Goal: Task Accomplishment & Management: Manage account settings

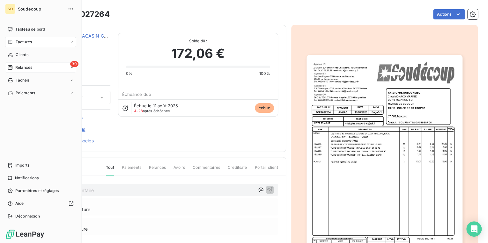
click at [27, 67] on span "Relances" at bounding box center [23, 68] width 17 height 6
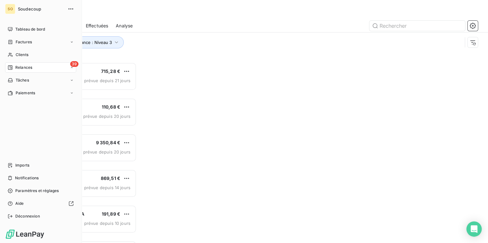
scroll to position [177, 102]
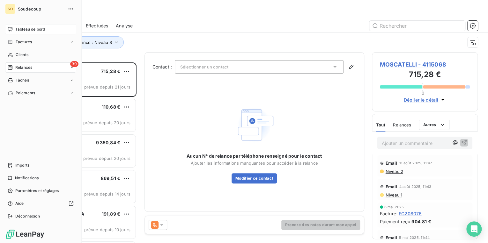
click at [31, 29] on span "Tableau de bord" at bounding box center [30, 29] width 30 height 6
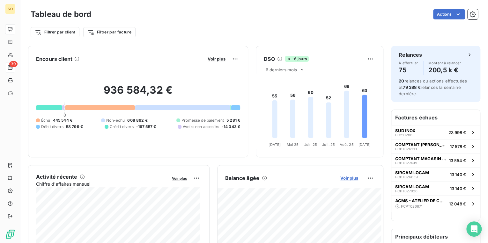
click at [343, 177] on span "Voir plus" at bounding box center [349, 178] width 18 height 5
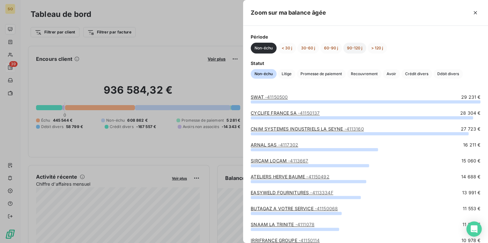
click at [348, 48] on button "90-120 j" at bounding box center [354, 48] width 23 height 11
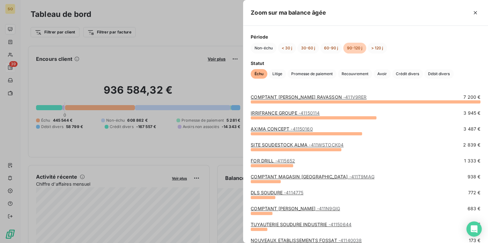
drag, startPoint x: 414, startPoint y: 216, endPoint x: 430, endPoint y: 15, distance: 201.0
click at [430, 15] on div at bounding box center [403, 13] width 154 height 10
click at [380, 45] on button "> 120 j" at bounding box center [377, 48] width 19 height 11
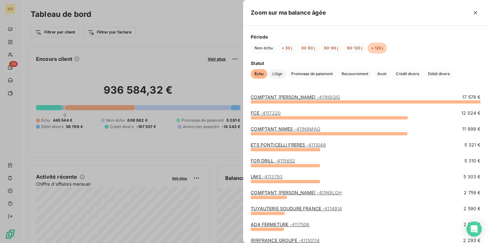
click at [279, 75] on span "Litige" at bounding box center [278, 74] width 18 height 10
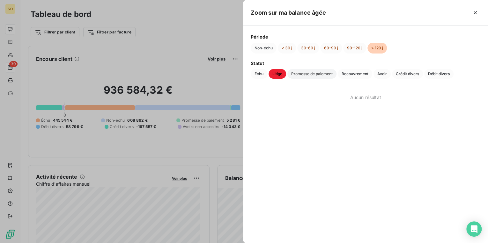
click at [297, 74] on span "Promesse de paiement" at bounding box center [311, 74] width 49 height 10
click at [351, 74] on span "Recouvrement" at bounding box center [355, 74] width 34 height 10
click at [387, 74] on span "Avoir" at bounding box center [382, 74] width 17 height 10
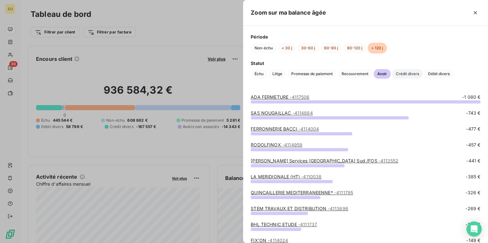
click at [401, 73] on span "Crédit divers" at bounding box center [407, 74] width 31 height 10
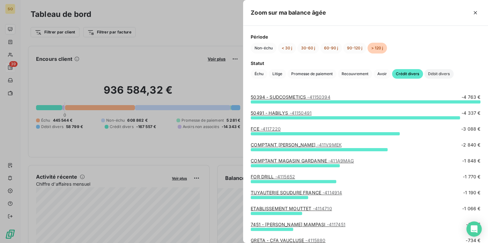
click at [439, 73] on span "Débit divers" at bounding box center [438, 74] width 29 height 10
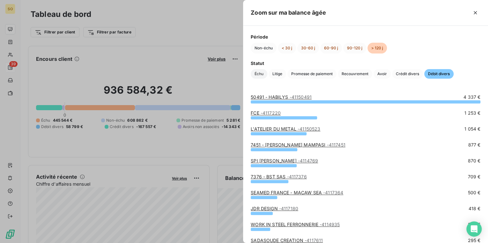
click at [260, 75] on span "Échu" at bounding box center [259, 74] width 17 height 10
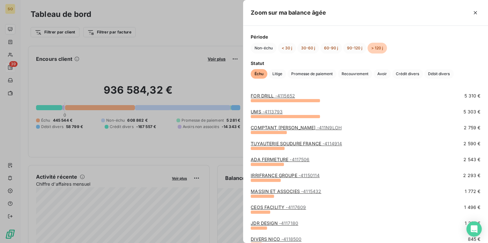
scroll to position [77, 0]
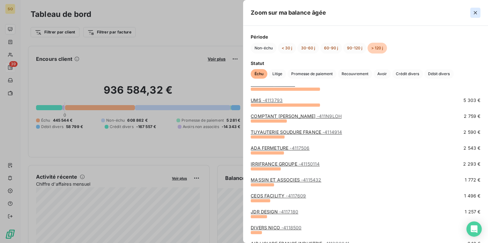
click at [478, 12] on icon "button" at bounding box center [475, 13] width 6 height 6
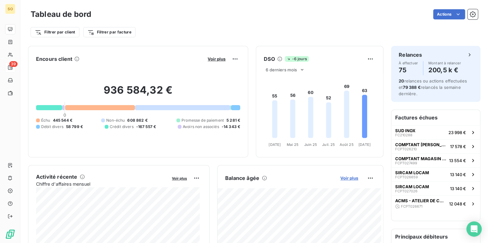
click at [345, 179] on span "Voir plus" at bounding box center [349, 178] width 18 height 5
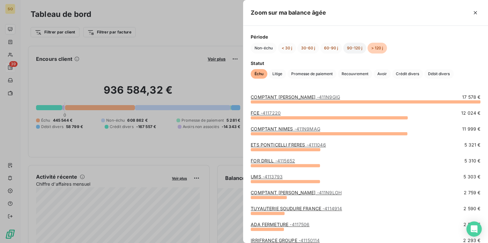
click at [350, 47] on button "90-120 j" at bounding box center [354, 48] width 23 height 11
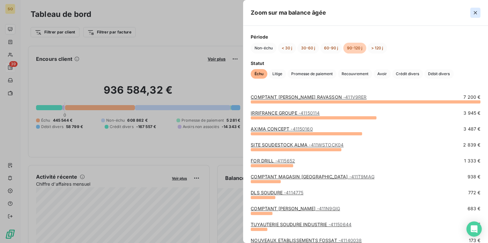
click at [473, 11] on icon "button" at bounding box center [475, 13] width 6 height 6
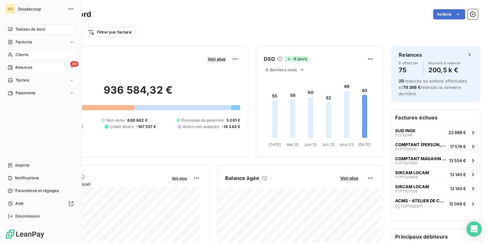
click at [26, 53] on span "Clients" at bounding box center [22, 55] width 13 height 6
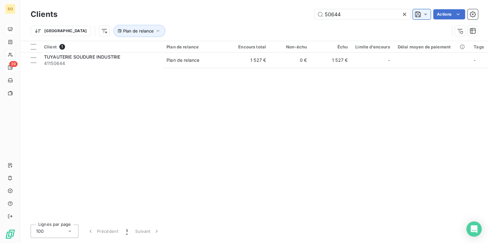
drag, startPoint x: 324, startPoint y: 15, endPoint x: 420, endPoint y: 18, distance: 95.4
click at [398, 18] on input "50644" at bounding box center [363, 14] width 96 height 10
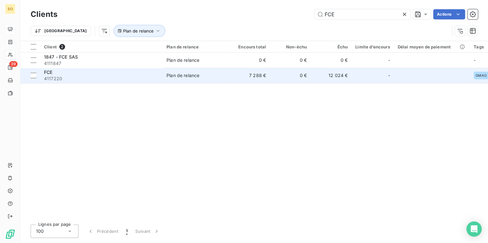
type input "FCE"
click at [232, 75] on td "7 288 €" at bounding box center [249, 75] width 41 height 15
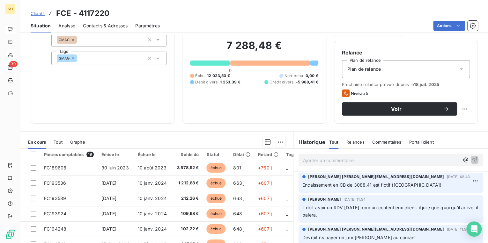
scroll to position [51, 0]
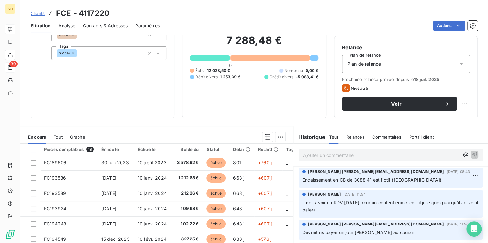
click at [36, 12] on span "Clients" at bounding box center [38, 13] width 14 height 5
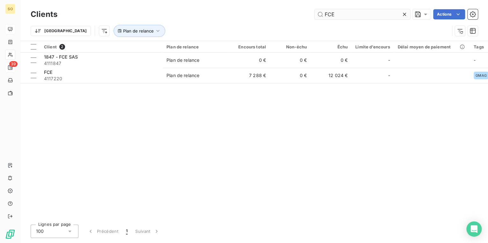
drag, startPoint x: 323, startPoint y: 13, endPoint x: 366, endPoint y: 17, distance: 42.9
click at [366, 17] on input "FCE" at bounding box center [363, 14] width 96 height 10
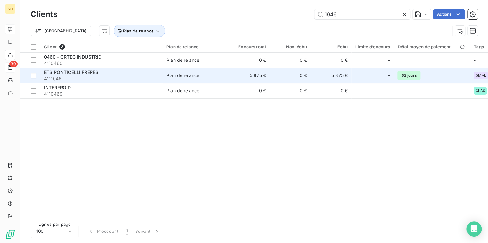
type input "1046"
click at [148, 73] on div "ETS PONTICELLI FRERES" at bounding box center [101, 72] width 115 height 6
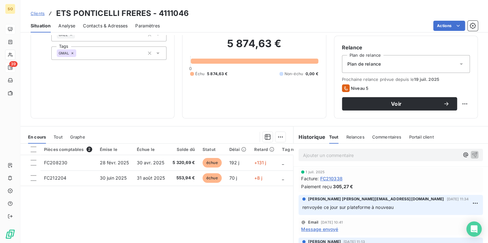
scroll to position [77, 0]
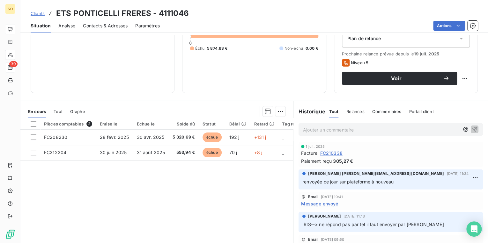
click at [112, 26] on span "Contacts & Adresses" at bounding box center [105, 26] width 45 height 6
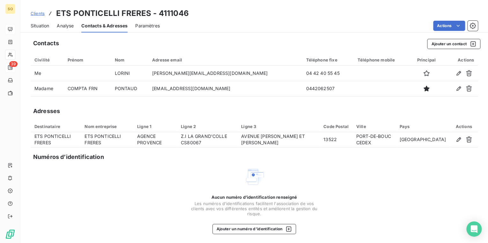
click at [39, 26] on span "Situation" at bounding box center [40, 26] width 19 height 6
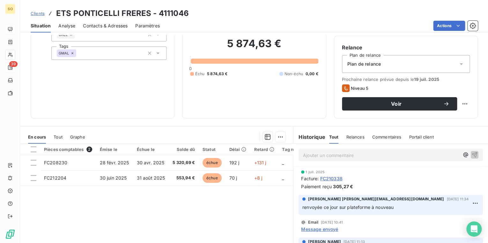
scroll to position [93, 0]
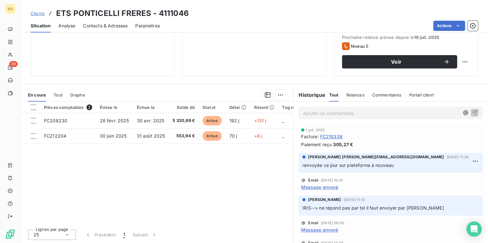
click at [311, 190] on span "Message envoyé" at bounding box center [319, 187] width 37 height 7
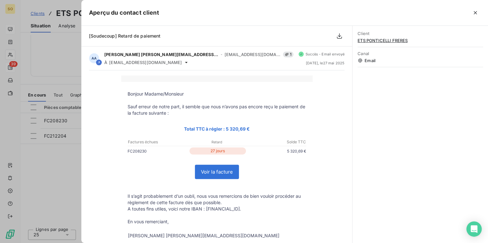
click at [64, 157] on div at bounding box center [244, 121] width 488 height 243
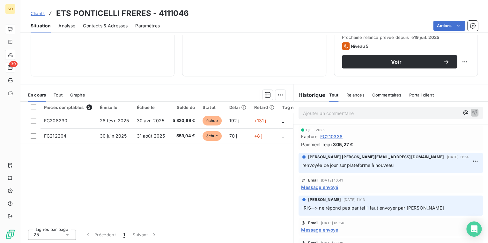
scroll to position [0, 0]
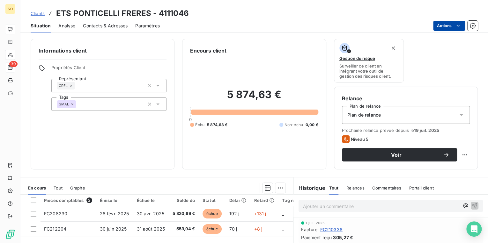
click at [444, 26] on html "SO 39 Clients ETS PONTICELLI FRERES - 4111046 Situation Analyse Contacts & Adre…" at bounding box center [244, 121] width 488 height 243
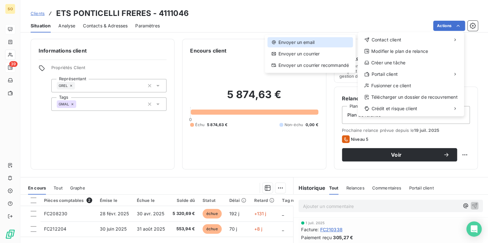
click at [307, 44] on div "Envoyer un email" at bounding box center [309, 42] width 85 height 10
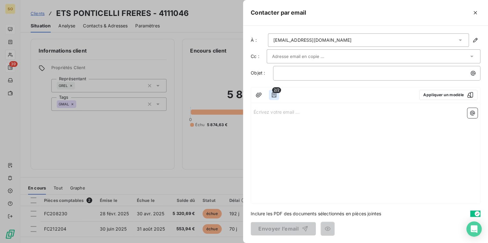
click at [276, 94] on icon "button" at bounding box center [274, 95] width 4 height 5
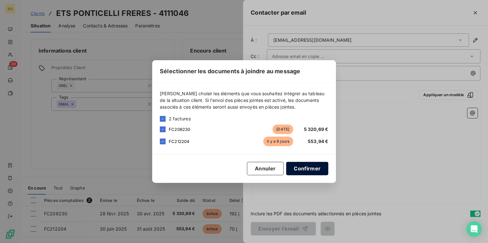
click at [299, 165] on button "Confirmer" at bounding box center [307, 168] width 42 height 13
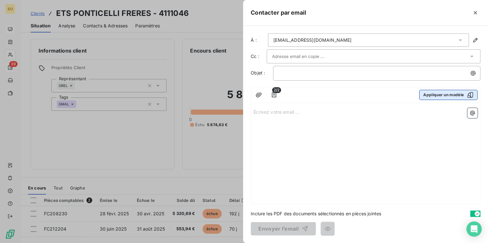
click at [431, 95] on button "Appliquer un modèle" at bounding box center [448, 95] width 58 height 10
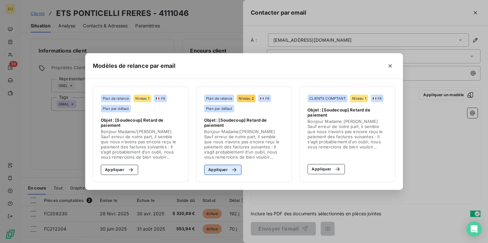
click at [222, 169] on button "Appliquer" at bounding box center [222, 170] width 37 height 10
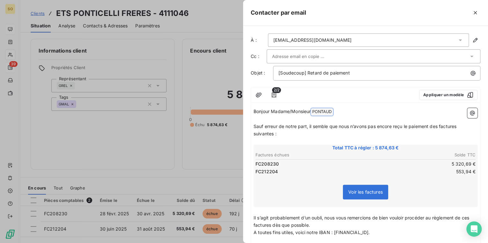
drag, startPoint x: 313, startPoint y: 108, endPoint x: 325, endPoint y: 110, distance: 12.5
click at [325, 110] on p "Bonjour Madame/[PERSON_NAME] ﻿ ﻿" at bounding box center [366, 112] width 224 height 8
click at [378, 105] on div "2/2 Appliquer un modèle Bonjour Madame/Monsieur [PERSON_NAME] ﻿ ﻿ ﻿ Sauf erreur…" at bounding box center [366, 177] width 230 height 181
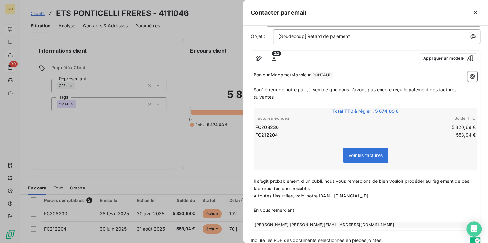
scroll to position [62, 0]
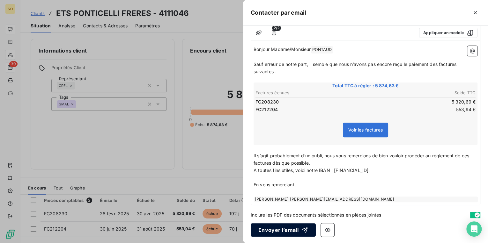
click at [291, 230] on button "Envoyer l’email" at bounding box center [283, 230] width 65 height 13
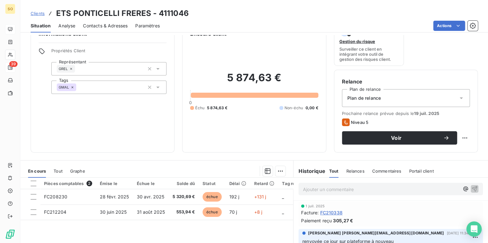
scroll to position [26, 0]
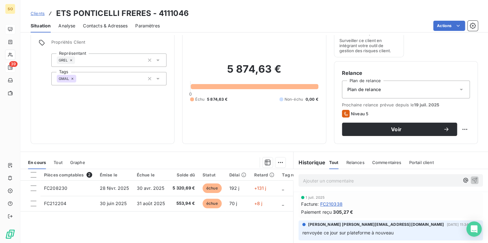
click at [116, 26] on span "Contacts & Adresses" at bounding box center [105, 26] width 45 height 6
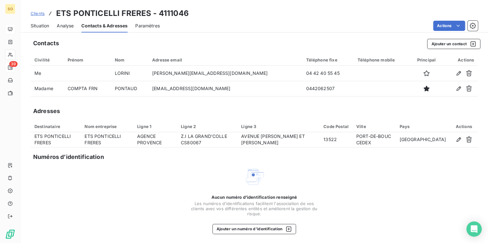
scroll to position [0, 0]
click at [44, 25] on span "Situation" at bounding box center [40, 26] width 19 height 6
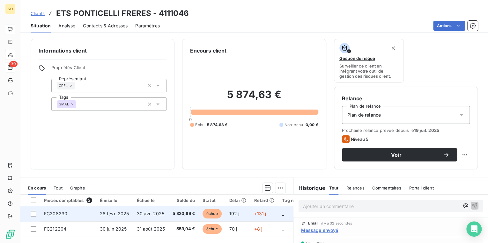
click at [209, 215] on span "échue" at bounding box center [212, 214] width 19 height 10
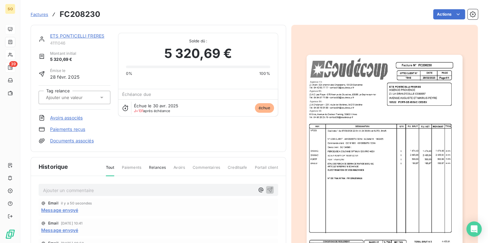
click at [341, 155] on img "button" at bounding box center [385, 165] width 156 height 221
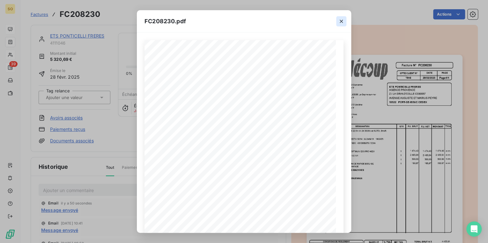
click at [342, 22] on icon "button" at bounding box center [341, 21] width 6 height 6
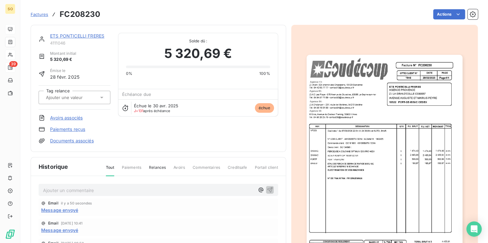
click at [72, 35] on link "ETS PONTICELLI FRERES" at bounding box center [77, 35] width 54 height 5
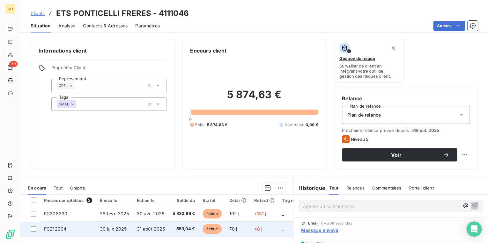
click at [212, 229] on span "échue" at bounding box center [212, 230] width 19 height 10
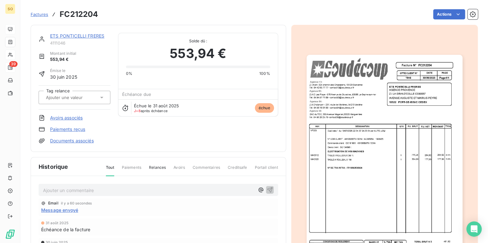
click at [72, 35] on link "ETS PONTICELLI FRERES" at bounding box center [77, 35] width 54 height 5
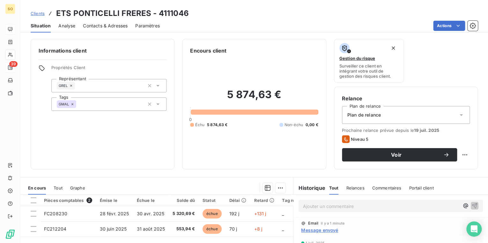
click at [87, 23] on span "Contacts & Adresses" at bounding box center [105, 26] width 45 height 6
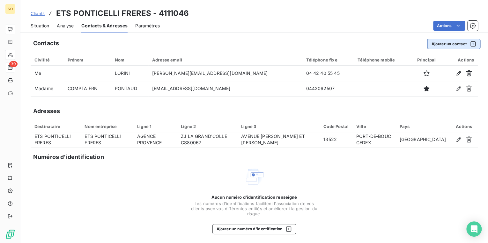
click at [444, 42] on button "Ajouter un contact" at bounding box center [453, 44] width 53 height 10
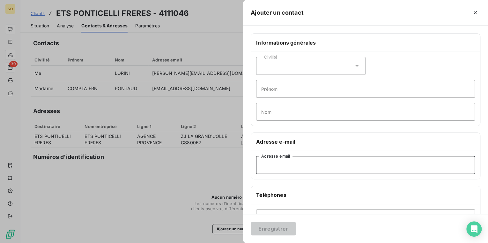
click at [267, 167] on input "Adresse email" at bounding box center [365, 165] width 219 height 18
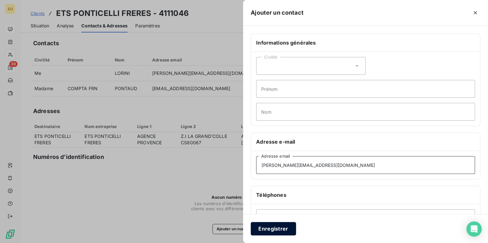
type input "[PERSON_NAME][EMAIL_ADDRESS][DOMAIN_NAME]"
click at [280, 230] on button "Enregistrer" at bounding box center [273, 228] width 45 height 13
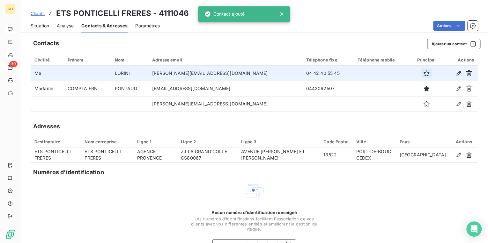
click at [423, 75] on icon "button" at bounding box center [426, 73] width 6 height 6
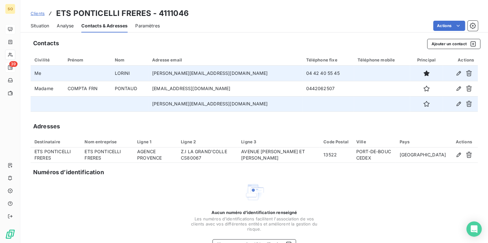
click at [206, 108] on td "[PERSON_NAME][EMAIL_ADDRESS][DOMAIN_NAME]" at bounding box center [225, 103] width 154 height 15
click at [423, 105] on icon "button" at bounding box center [426, 104] width 6 height 6
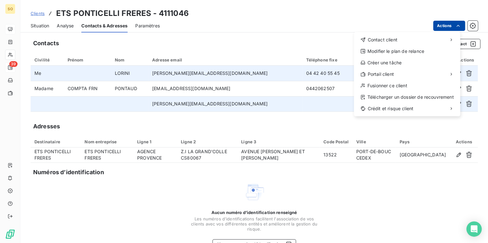
click at [447, 23] on html "SO 39 Clients ETS PONTICELLI FRERES - 4111046 Situation Analyse Contacts & Adre…" at bounding box center [244, 121] width 488 height 243
click at [382, 39] on span "Contact client" at bounding box center [383, 40] width 30 height 6
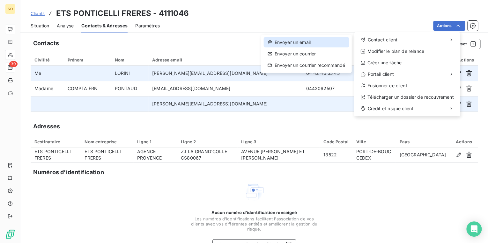
click at [314, 41] on div "Envoyer un email" at bounding box center [306, 42] width 85 height 10
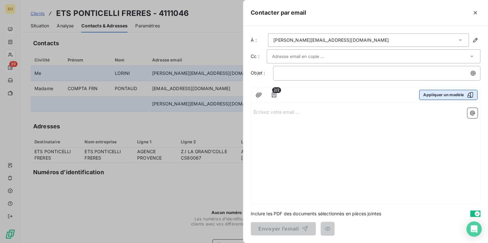
click at [431, 98] on button "Appliquer un modèle" at bounding box center [448, 95] width 58 height 10
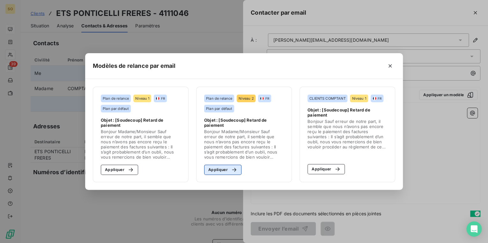
click at [236, 168] on icon "button" at bounding box center [234, 170] width 6 height 6
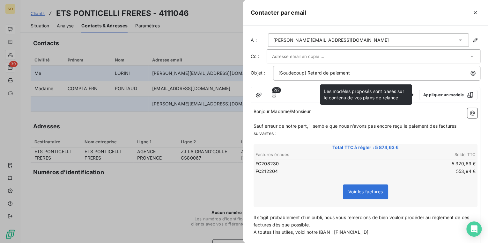
click at [305, 56] on input "text" at bounding box center [306, 57] width 69 height 10
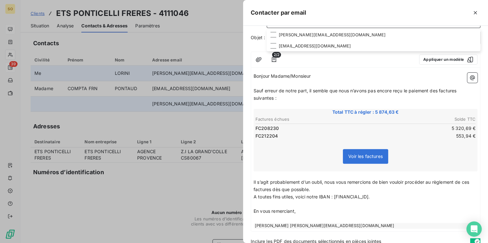
scroll to position [62, 0]
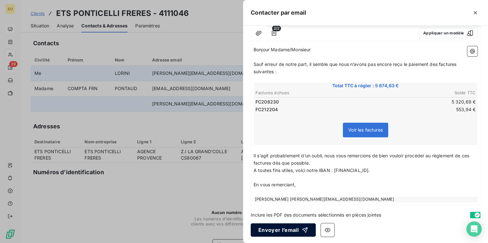
click at [292, 228] on button "Envoyer l’email" at bounding box center [283, 230] width 65 height 13
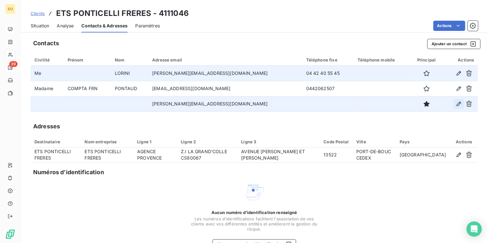
click at [456, 105] on icon "button" at bounding box center [459, 104] width 6 height 6
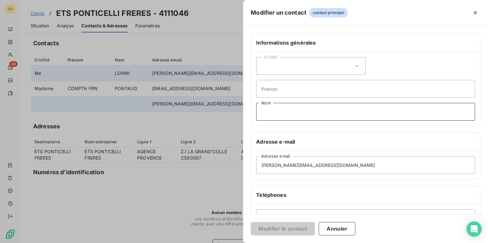
click at [278, 111] on input "Nom" at bounding box center [365, 112] width 219 height 18
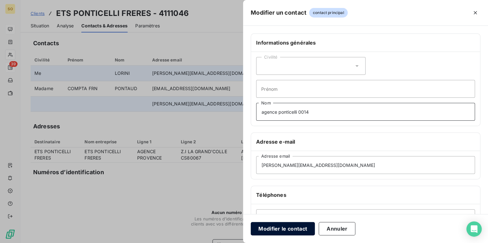
type input "agence ponticelli 0014"
click at [289, 226] on button "Modifier le contact" at bounding box center [283, 228] width 64 height 13
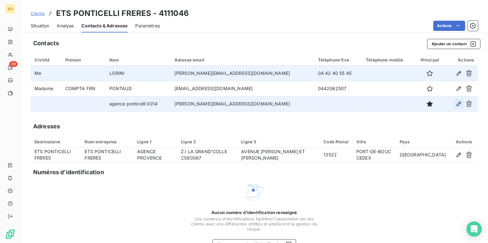
click at [456, 104] on icon "button" at bounding box center [459, 104] width 6 height 6
type input "agence ponticelli 0014"
type input "[PERSON_NAME][EMAIL_ADDRESS][DOMAIN_NAME]"
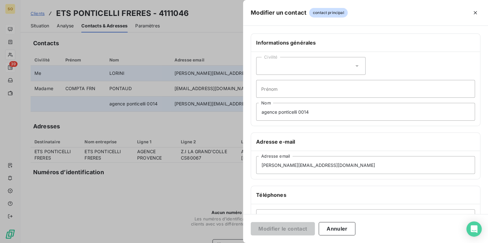
click at [273, 79] on div "Civilité Prénom agence ponticelli 0014 Nom" at bounding box center [365, 89] width 229 height 74
click at [273, 92] on input "Prénom" at bounding box center [365, 89] width 219 height 18
type input "contact compta"
click at [284, 229] on button "Modifier le contact" at bounding box center [283, 228] width 64 height 13
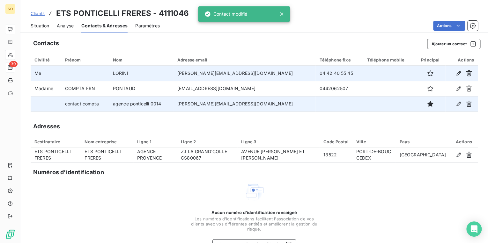
click at [40, 12] on span "Clients" at bounding box center [38, 13] width 14 height 5
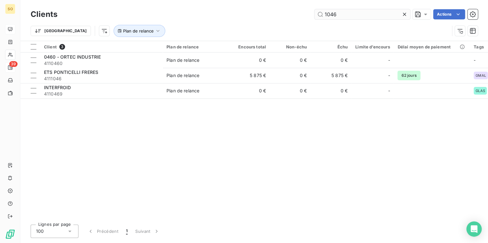
drag, startPoint x: 323, startPoint y: 14, endPoint x: 372, endPoint y: 19, distance: 48.8
click at [372, 19] on input "1046" at bounding box center [363, 14] width 96 height 10
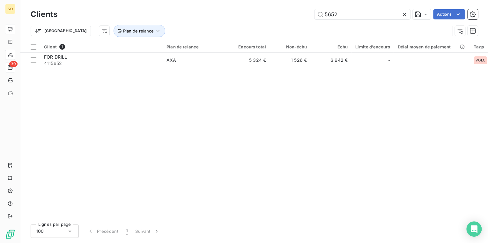
click at [225, 70] on div "Client 1 Plan de relance Encours total Non-échu Échu Limite d’encours Délai moy…" at bounding box center [254, 130] width 468 height 179
drag, startPoint x: 324, startPoint y: 14, endPoint x: 361, endPoint y: 16, distance: 37.0
click at [361, 16] on input "5652" at bounding box center [363, 14] width 96 height 10
type input "UMS"
click at [249, 48] on div "Encours total" at bounding box center [249, 46] width 33 height 5
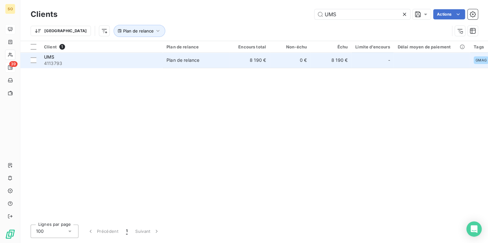
click at [245, 65] on td "8 190 €" at bounding box center [249, 60] width 41 height 15
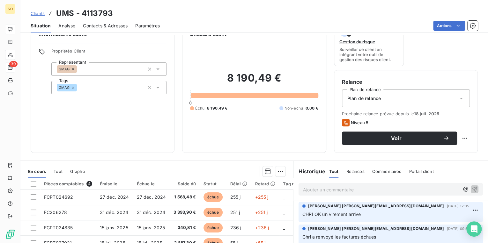
scroll to position [26, 0]
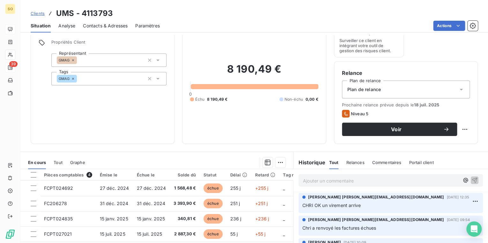
click at [34, 11] on span "Clients" at bounding box center [38, 13] width 14 height 5
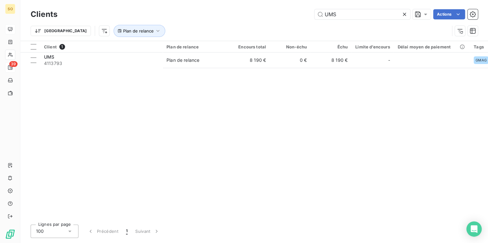
drag, startPoint x: 324, startPoint y: 13, endPoint x: 406, endPoint y: 17, distance: 81.5
click at [399, 17] on input "UMS" at bounding box center [363, 14] width 96 height 10
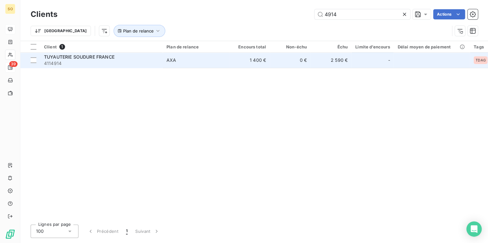
type input "4914"
click at [258, 64] on td "1 400 €" at bounding box center [249, 60] width 41 height 15
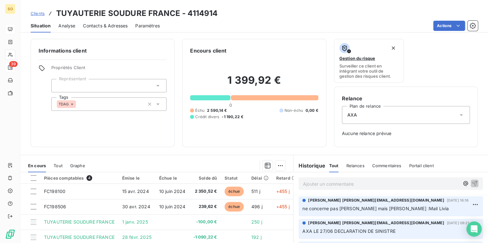
click at [34, 13] on span "Clients" at bounding box center [38, 13] width 14 height 5
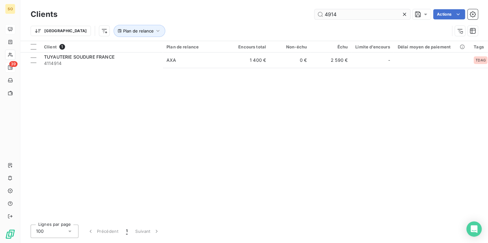
drag, startPoint x: 325, startPoint y: 13, endPoint x: 368, endPoint y: 13, distance: 43.4
click at [368, 13] on input "4914" at bounding box center [363, 14] width 96 height 10
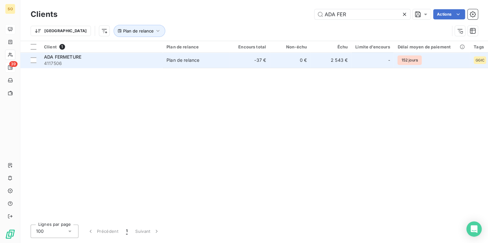
type input "ADA FER"
click at [198, 59] on div "Plan de relance" at bounding box center [183, 60] width 33 height 6
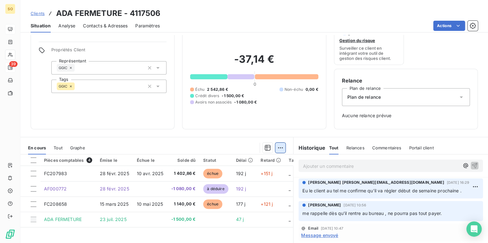
scroll to position [26, 0]
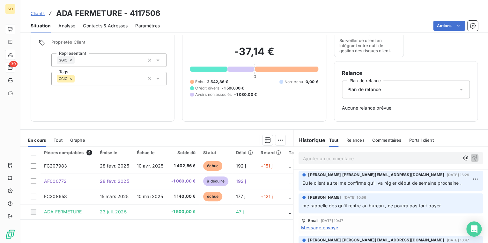
click at [41, 13] on span "Clients" at bounding box center [38, 13] width 14 height 5
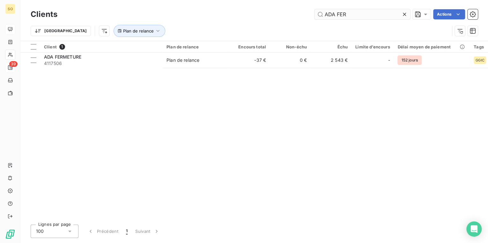
drag, startPoint x: 323, startPoint y: 14, endPoint x: 375, endPoint y: 16, distance: 52.0
click at [374, 15] on input "ADA FER" at bounding box center [363, 14] width 96 height 10
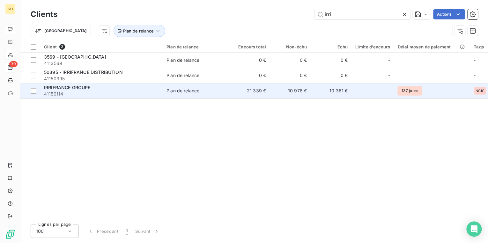
type input "irri"
click at [225, 96] on td "Plan de relance" at bounding box center [196, 90] width 66 height 15
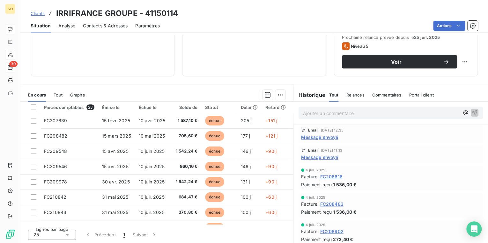
click at [108, 28] on span "Contacts & Adresses" at bounding box center [105, 26] width 45 height 6
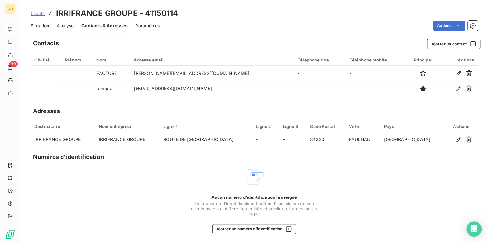
click at [42, 24] on span "Situation" at bounding box center [40, 26] width 19 height 6
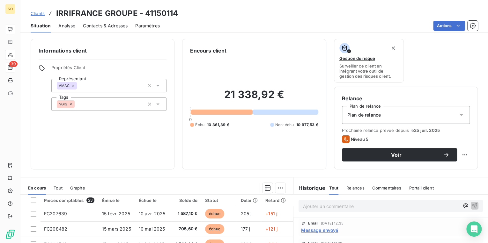
click at [441, 23] on html "SO 39 Clients IRRIFRANCE GROUPE - 41150114 Situation Analyse Contacts & Adresse…" at bounding box center [244, 121] width 488 height 243
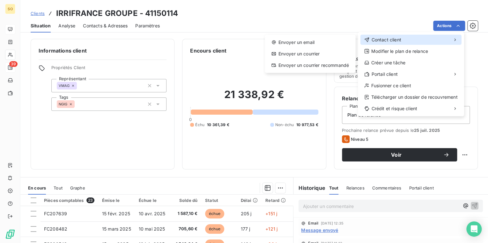
click at [383, 41] on span "Contact client" at bounding box center [386, 40] width 30 height 6
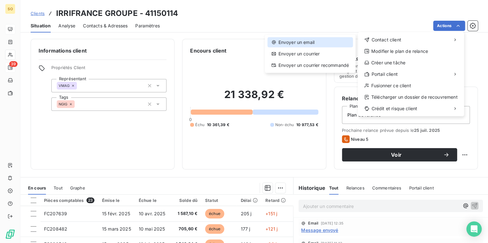
click at [325, 45] on div "Envoyer un email" at bounding box center [309, 42] width 85 height 10
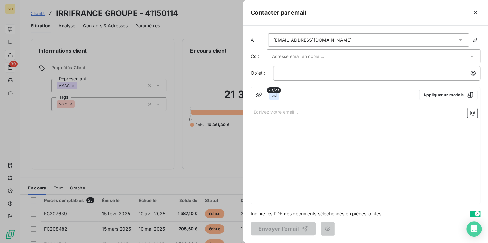
click at [275, 96] on icon "button" at bounding box center [274, 95] width 4 height 5
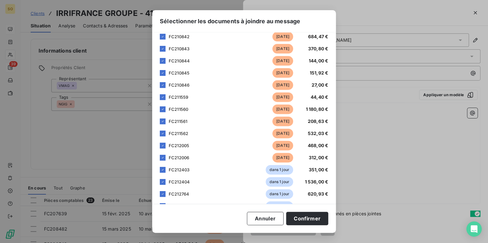
scroll to position [128, 0]
click at [163, 143] on div at bounding box center [163, 146] width 6 height 6
click at [163, 157] on icon at bounding box center [163, 157] width 2 height 1
click at [162, 168] on icon at bounding box center [163, 170] width 4 height 4
click at [163, 180] on icon at bounding box center [163, 182] width 4 height 4
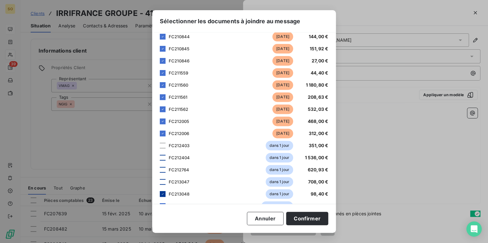
click at [165, 192] on div at bounding box center [163, 194] width 6 height 6
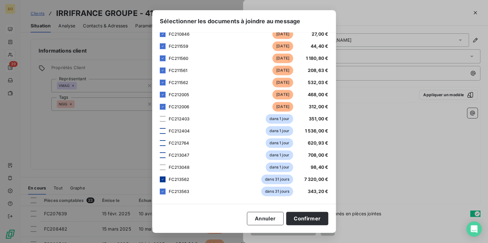
click at [162, 181] on div at bounding box center [163, 180] width 6 height 6
click at [162, 188] on div "FC213563 dans 31 jours 343,20 €" at bounding box center [244, 192] width 168 height 10
click at [163, 191] on icon at bounding box center [163, 192] width 4 height 4
click at [301, 217] on button "Confirmer" at bounding box center [307, 218] width 42 height 13
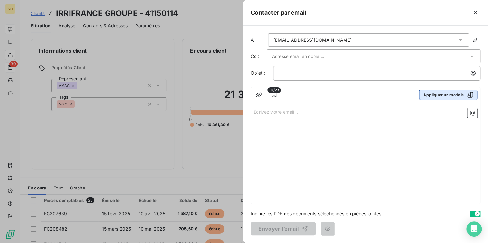
click at [435, 96] on button "Appliquer un modèle" at bounding box center [448, 95] width 58 height 10
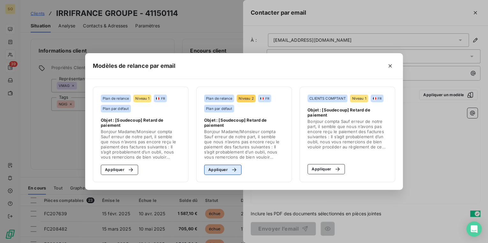
click at [222, 169] on button "Appliquer" at bounding box center [222, 170] width 37 height 10
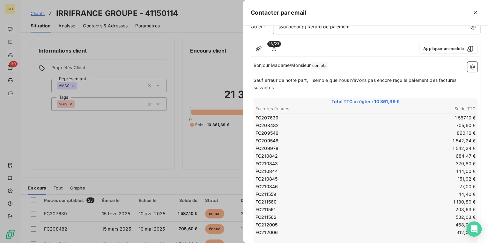
scroll to position [26, 0]
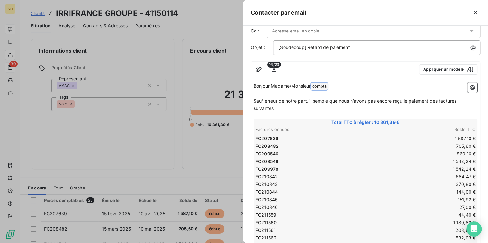
drag, startPoint x: 315, startPoint y: 84, endPoint x: 338, endPoint y: 86, distance: 22.4
click at [338, 86] on p "Bonjour Madame/Monsieur compta ﻿ ﻿" at bounding box center [366, 87] width 224 height 8
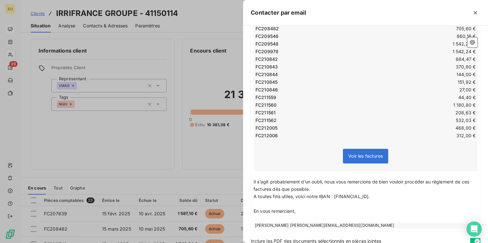
scroll to position [168, 0]
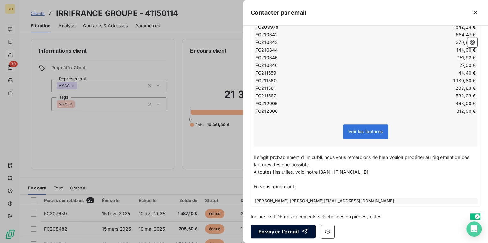
click at [282, 228] on button "Envoyer l’email" at bounding box center [283, 231] width 65 height 13
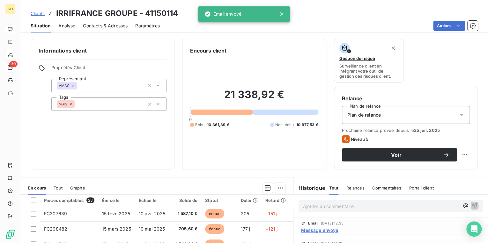
click at [36, 14] on span "Clients" at bounding box center [38, 13] width 14 height 5
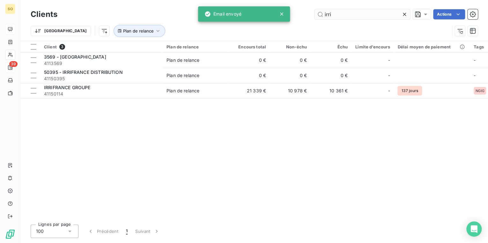
drag, startPoint x: 323, startPoint y: 14, endPoint x: 373, endPoint y: 11, distance: 50.5
click at [373, 11] on input "irri" at bounding box center [363, 14] width 96 height 10
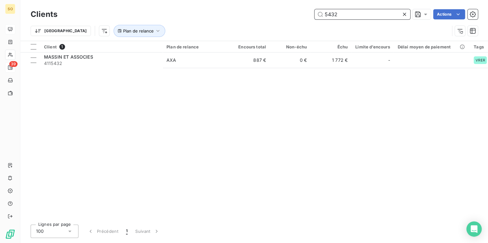
drag, startPoint x: 324, startPoint y: 14, endPoint x: 369, endPoint y: 14, distance: 44.7
click at [369, 14] on input "5432" at bounding box center [363, 14] width 96 height 10
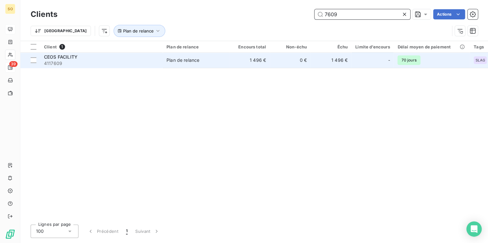
type input "7609"
click at [189, 64] on td "Plan de relance" at bounding box center [196, 60] width 66 height 15
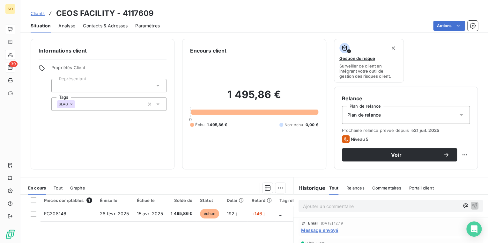
scroll to position [51, 0]
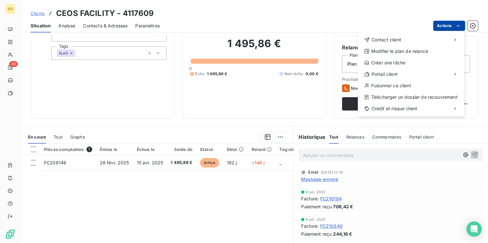
click at [444, 26] on html "SO 39 Clients CEOS FACILITY - 4117609 Situation Analyse Contacts & Adresses Par…" at bounding box center [244, 121] width 488 height 243
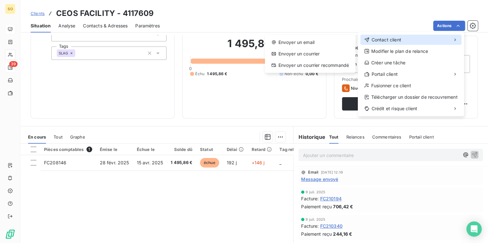
click at [377, 44] on div "Contact client" at bounding box center [411, 40] width 101 height 10
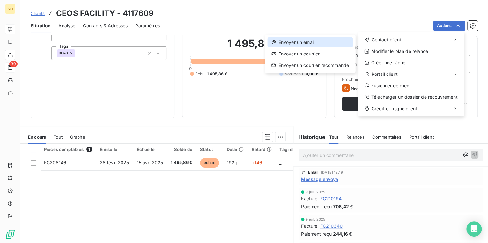
click at [322, 44] on div "Envoyer un email" at bounding box center [309, 42] width 85 height 10
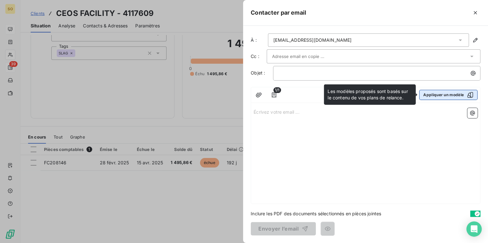
click at [433, 94] on button "Appliquer un modèle" at bounding box center [448, 95] width 58 height 10
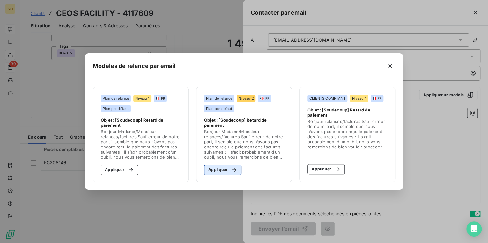
click at [230, 167] on div "button" at bounding box center [233, 170] width 10 height 6
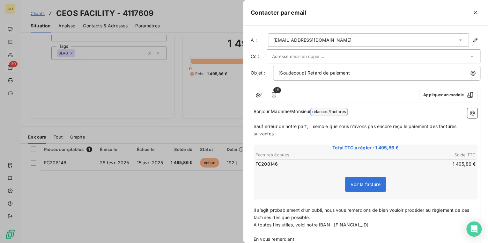
drag, startPoint x: 315, startPoint y: 113, endPoint x: 363, endPoint y: 113, distance: 48.5
click at [363, 113] on p "Bonjour Madame/Monsieur relances/factures ﻿ ﻿" at bounding box center [366, 112] width 224 height 8
click at [439, 126] on span "Sauf erreur de notre part, il semble que nous n’avons pas encore reçu le paieme…" at bounding box center [356, 129] width 204 height 13
click at [461, 124] on span "Sauf erreur de notre part, il semble que nous n’avons pas encore reçu le paieme…" at bounding box center [357, 129] width 207 height 13
click at [273, 133] on span "Sauf erreur de notre part, il semble que nous n’avons pas encore reçu le paieme…" at bounding box center [356, 129] width 205 height 13
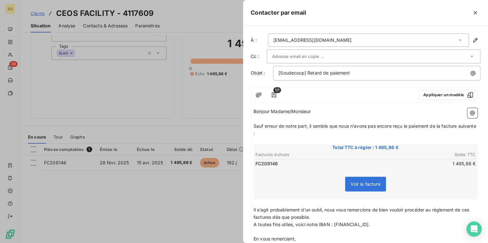
click at [471, 210] on span "Il s’agit probablement d’un oubli, nous vous remercions de bien vouloir procéde…" at bounding box center [362, 213] width 217 height 13
click at [283, 215] on span "Il s’agit probablement d’un oubli, nous vous remercions de bien vouloir procéde…" at bounding box center [364, 213] width 220 height 13
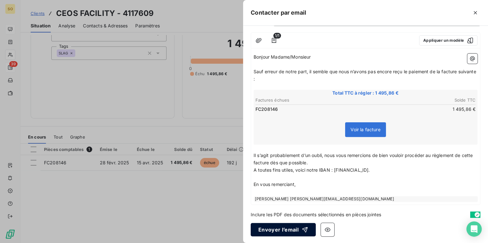
click at [282, 230] on button "Envoyer l’email" at bounding box center [283, 229] width 65 height 13
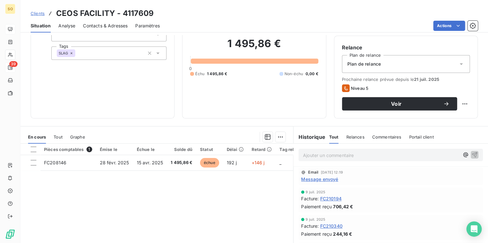
click at [40, 13] on span "Clients" at bounding box center [38, 13] width 14 height 5
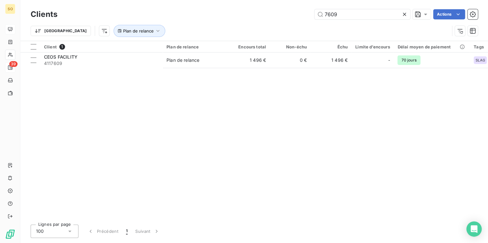
drag, startPoint x: 322, startPoint y: 14, endPoint x: 391, endPoint y: 7, distance: 68.7
click at [389, 8] on div "Clients 7609 Actions" at bounding box center [254, 14] width 447 height 13
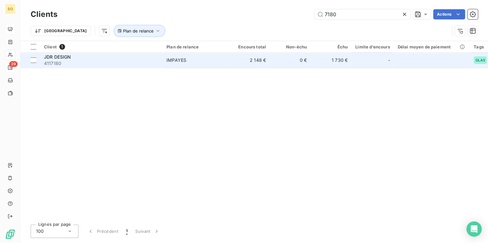
type input "7180"
click at [212, 63] on span "IMPAYES" at bounding box center [196, 60] width 59 height 6
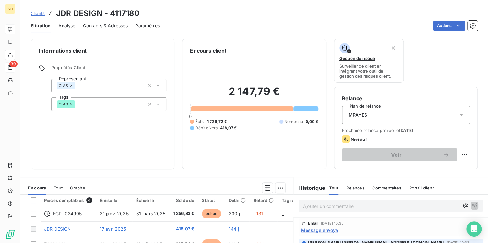
click at [40, 13] on span "Clients" at bounding box center [38, 13] width 14 height 5
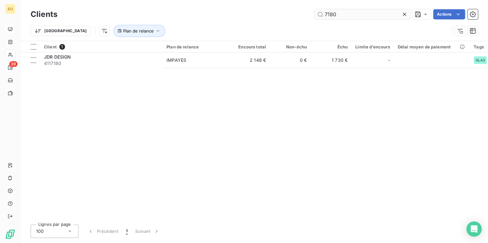
drag, startPoint x: 324, startPoint y: 13, endPoint x: 379, endPoint y: 13, distance: 55.2
click at [361, 13] on input "7180" at bounding box center [363, 14] width 96 height 10
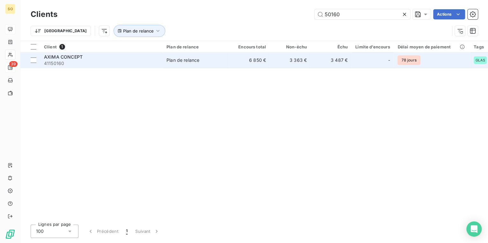
type input "50160"
click at [277, 62] on td "3 363 €" at bounding box center [290, 60] width 41 height 15
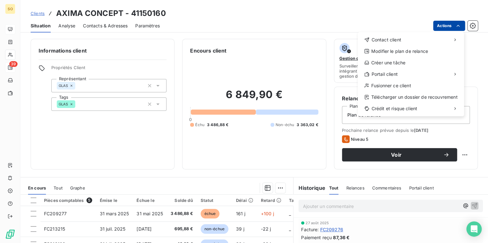
click at [448, 28] on html "SO 39 Clients AXIMA CONCEPT - 41150160 Situation Analyse Contacts & Adresses Pa…" at bounding box center [244, 121] width 488 height 243
click at [377, 40] on span "Contact client" at bounding box center [386, 40] width 30 height 6
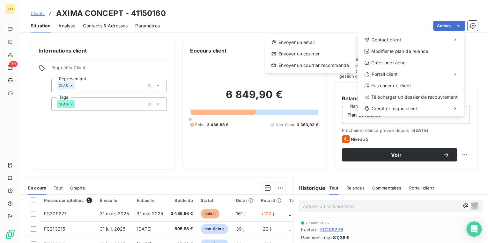
click at [295, 36] on div "Envoyer un email Envoyer un courrier Envoyer un courrier recommandé" at bounding box center [310, 54] width 90 height 38
click at [294, 37] on div "Envoyer un email" at bounding box center [309, 42] width 85 height 10
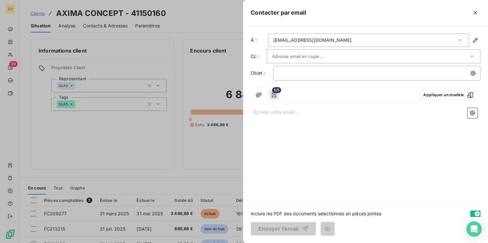
click at [277, 94] on icon "button" at bounding box center [274, 95] width 6 height 6
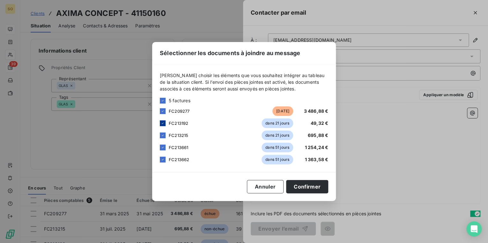
click at [163, 125] on icon at bounding box center [163, 124] width 4 height 4
click at [164, 136] on icon at bounding box center [163, 136] width 4 height 4
drag, startPoint x: 163, startPoint y: 143, endPoint x: 161, endPoint y: 148, distance: 5.4
click at [163, 143] on div "FC213661 dans 51 jours 1 254,24 €" at bounding box center [244, 148] width 168 height 10
click at [161, 148] on icon at bounding box center [163, 148] width 4 height 4
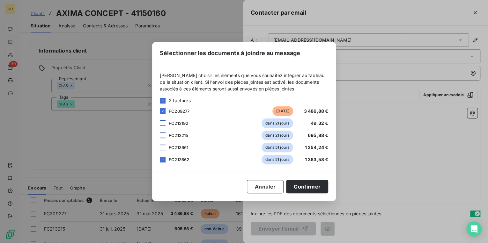
click at [163, 157] on div "FC213662 dans 51 jours 1 363,58 €" at bounding box center [244, 160] width 168 height 10
click at [164, 158] on icon at bounding box center [163, 160] width 4 height 4
click at [306, 189] on button "Confirmer" at bounding box center [307, 186] width 42 height 13
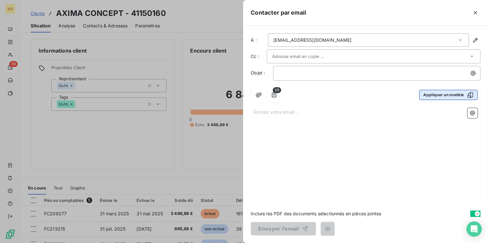
click at [429, 97] on button "Appliquer un modèle" at bounding box center [448, 95] width 58 height 10
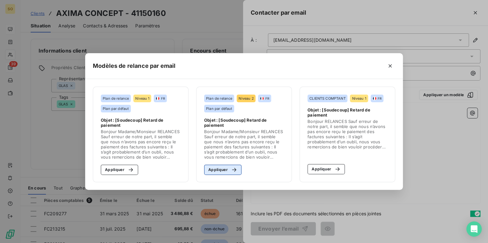
click at [226, 171] on button "Appliquer" at bounding box center [222, 170] width 37 height 10
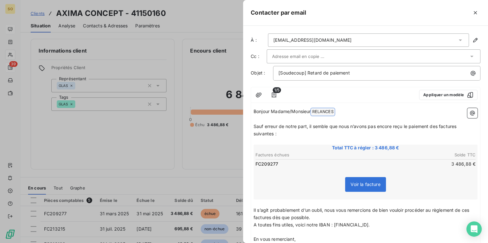
drag, startPoint x: 315, startPoint y: 111, endPoint x: 357, endPoint y: 110, distance: 42.1
click at [357, 110] on p "Bonjour Madame/Monsieur RELANCES ﻿ ﻿" at bounding box center [366, 112] width 224 height 8
click at [439, 126] on span "Sauf erreur de notre part, il semble que nous n’avons pas encore reçu le paieme…" at bounding box center [356, 129] width 204 height 13
click at [461, 127] on span "Sauf erreur de notre part, il semble que nous n’avons pas encore reçu le paieme…" at bounding box center [357, 129] width 207 height 13
click at [273, 134] on span "Sauf erreur de notre part, il semble que nous n’avons pas encore reçu le paieme…" at bounding box center [356, 129] width 205 height 13
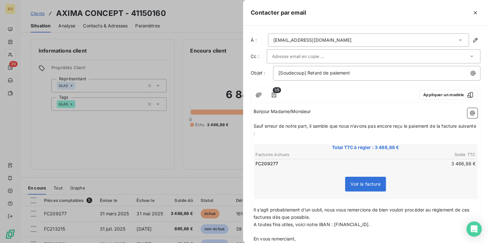
click at [471, 209] on span "Il s’agit probablement d’un oubli, nous vous remercions de bien vouloir procéde…" at bounding box center [362, 213] width 217 height 13
click at [282, 217] on span "Il s’agit probablement d’un oubli, nous vous remercions de bien vouloir procéde…" at bounding box center [364, 213] width 220 height 13
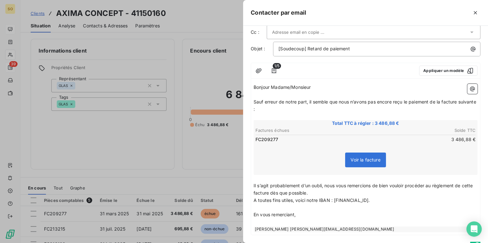
scroll to position [55, 0]
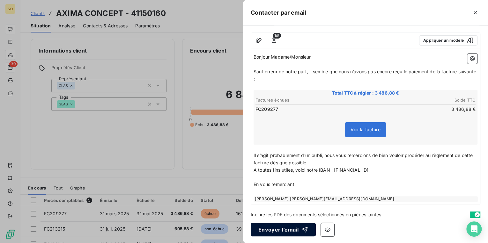
click at [290, 225] on button "Envoyer l’email" at bounding box center [283, 229] width 65 height 13
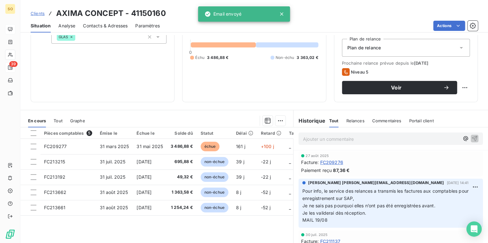
scroll to position [93, 0]
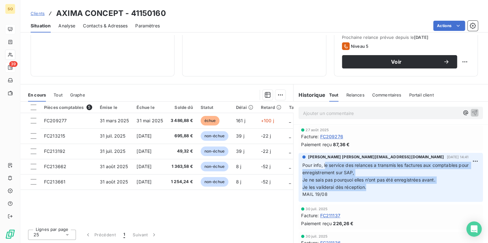
drag, startPoint x: 323, startPoint y: 165, endPoint x: 466, endPoint y: 188, distance: 145.1
click at [466, 188] on p "Pour info, le service des relances a transmis les factures aux comptables pour …" at bounding box center [390, 180] width 177 height 36
copy p "e service des relances a transmis les factures aux comptables pour enregistreme…"
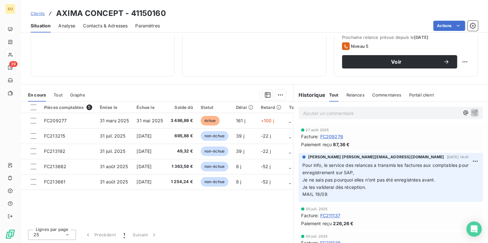
click at [420, 222] on div "Paiement reçu 226,26 €" at bounding box center [390, 223] width 179 height 7
click at [41, 10] on link "Clients" at bounding box center [38, 13] width 14 height 6
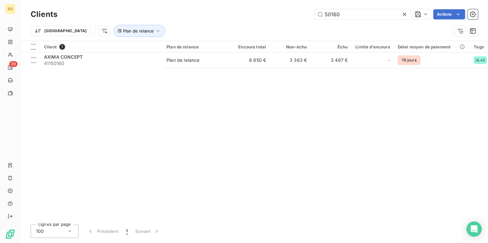
drag, startPoint x: 321, startPoint y: 13, endPoint x: 436, endPoint y: -5, distance: 117.0
click at [436, 0] on html "SO 39 Clients 50160 Actions Trier Plan de relance Client 1 Plan de relance Enco…" at bounding box center [244, 121] width 488 height 243
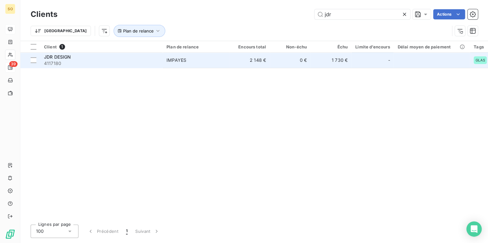
type input "jdr"
click at [255, 56] on td "2 148 €" at bounding box center [249, 60] width 41 height 15
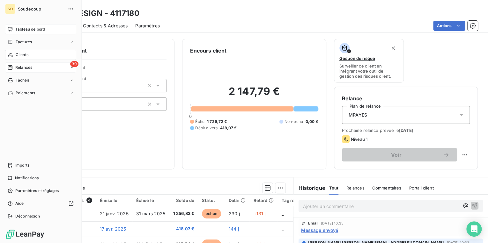
click at [23, 54] on span "Clients" at bounding box center [22, 55] width 13 height 6
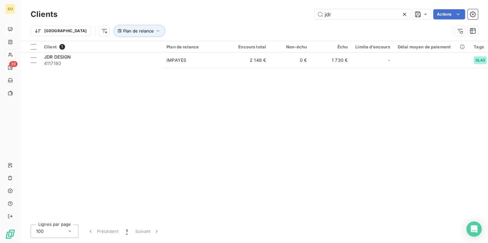
click at [402, 12] on icon at bounding box center [404, 14] width 6 height 6
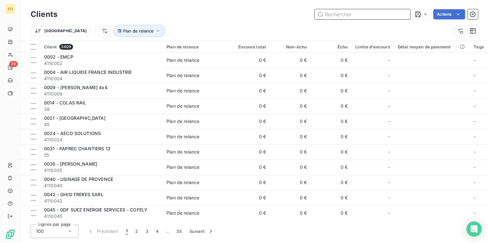
click at [343, 14] on input "text" at bounding box center [363, 14] width 96 height 10
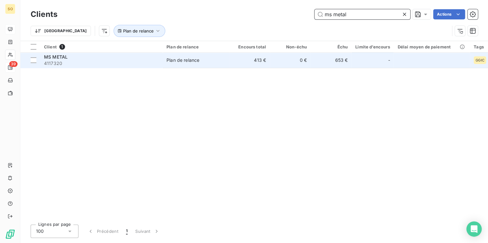
type input "ms metal"
click at [272, 60] on td "0 €" at bounding box center [290, 60] width 41 height 15
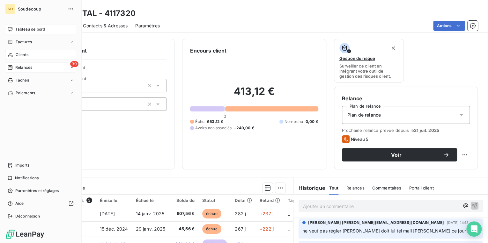
click at [25, 68] on span "Relances" at bounding box center [23, 68] width 17 height 6
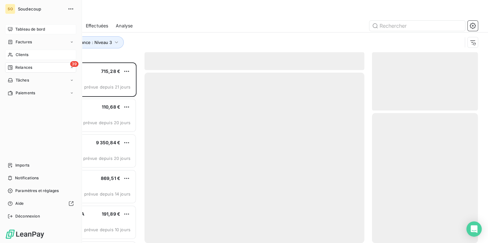
scroll to position [177, 102]
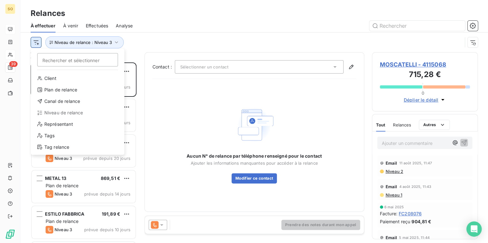
click at [35, 42] on html "SO 39 Relances À effectuer À venir Effectuées Analyse Rechercher et sélectionne…" at bounding box center [244, 121] width 488 height 243
click at [60, 124] on div "Représentant" at bounding box center [78, 124] width 88 height 10
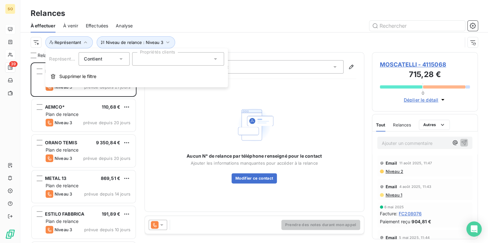
click at [172, 60] on div at bounding box center [178, 58] width 92 height 13
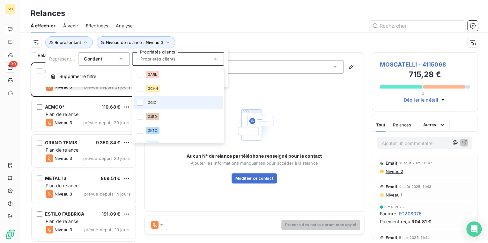
click at [141, 102] on div at bounding box center [140, 103] width 6 height 6
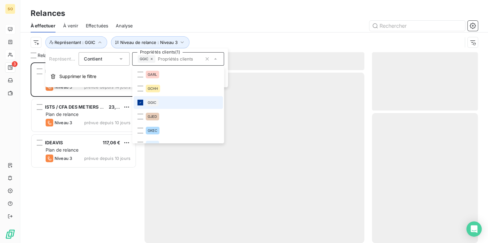
scroll to position [177, 102]
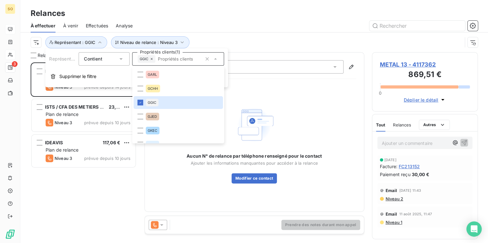
click at [54, 195] on div "METAL 13 869,51 € Plan de relance Niveau 3 prévue depuis 14 jours ISTS / CFA DE…" at bounding box center [84, 153] width 106 height 181
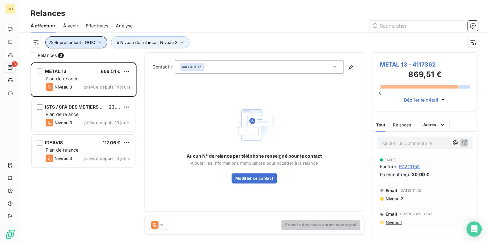
click at [98, 41] on icon "button" at bounding box center [100, 42] width 6 height 6
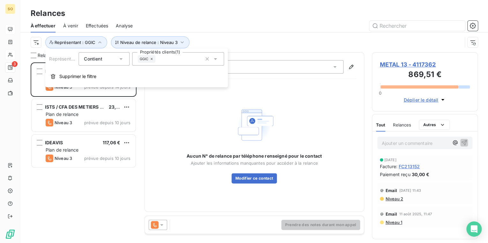
click at [70, 175] on div "METAL 13 869,51 € Plan de relance Niveau 3 prévue depuis 14 jours ISTS / CFA DE…" at bounding box center [84, 153] width 106 height 181
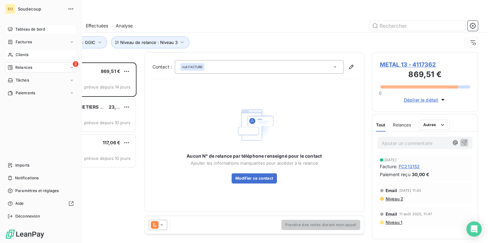
click at [27, 69] on span "Relances" at bounding box center [23, 68] width 17 height 6
click at [26, 66] on span "Relances" at bounding box center [23, 68] width 17 height 6
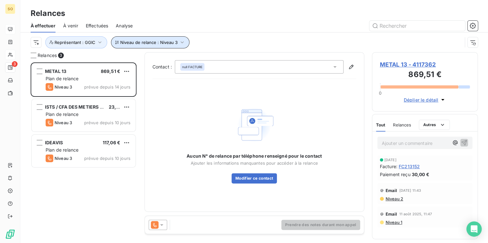
click at [150, 38] on button "Niveau de relance : Niveau 3" at bounding box center [150, 42] width 78 height 12
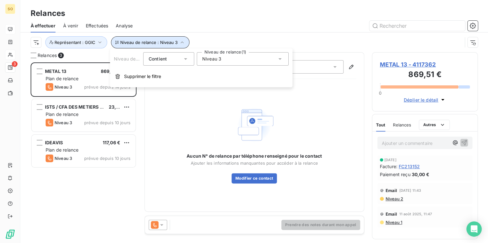
click at [156, 45] on button "Niveau de relance : Niveau 3" at bounding box center [150, 42] width 78 height 12
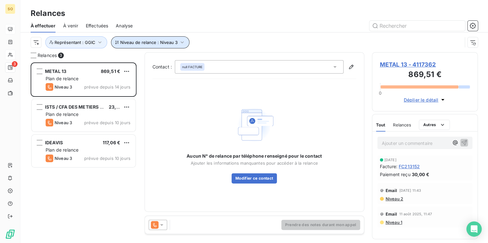
click at [155, 41] on span "Niveau de relance : Niveau 3" at bounding box center [148, 42] width 57 height 5
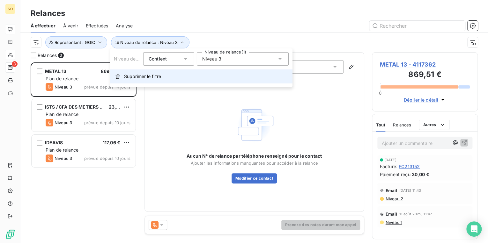
click at [151, 75] on span "Supprimer le filtre" at bounding box center [142, 76] width 37 height 6
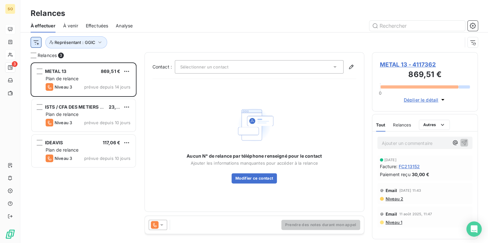
click at [37, 43] on html "SO 3 Relances À effectuer À venir Effectuées Analyse Représentant : GGIC Relanc…" at bounding box center [244, 121] width 488 height 243
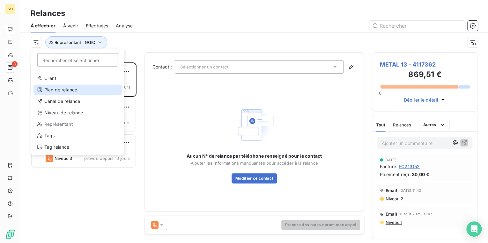
click at [63, 93] on div "Plan de relance" at bounding box center [78, 90] width 88 height 10
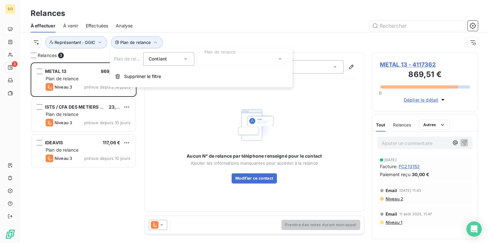
click at [226, 54] on div at bounding box center [243, 58] width 92 height 13
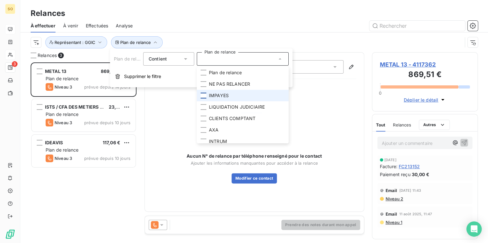
click at [202, 94] on div at bounding box center [204, 96] width 6 height 6
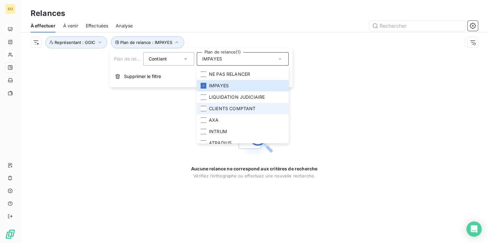
scroll to position [15, 0]
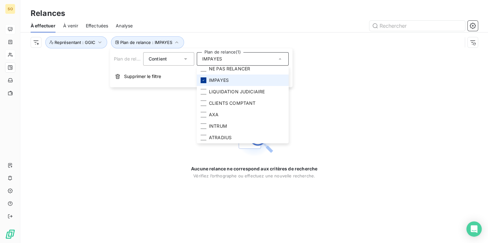
click at [203, 80] on icon at bounding box center [204, 80] width 4 height 4
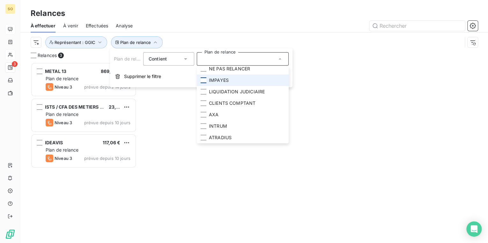
scroll to position [177, 102]
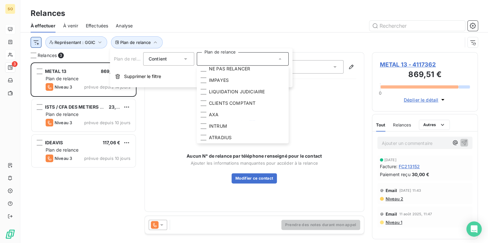
click at [38, 44] on html "SO 3 Relances À effectuer À venir Effectuées Analyse Plan de relance Représenta…" at bounding box center [244, 121] width 488 height 243
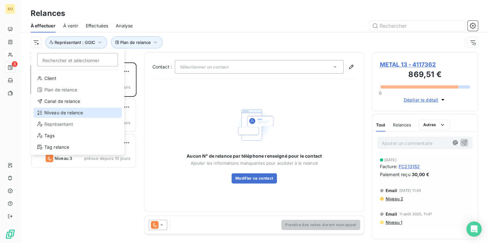
click at [62, 112] on div "Niveau de relance" at bounding box center [78, 113] width 88 height 10
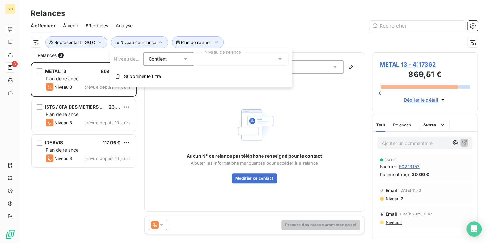
click at [218, 54] on div at bounding box center [243, 58] width 92 height 13
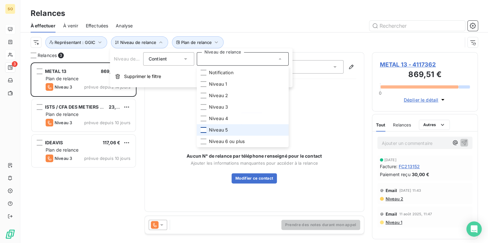
click at [203, 132] on div at bounding box center [204, 130] width 6 height 6
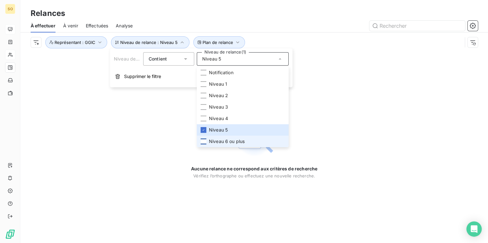
click at [203, 140] on div at bounding box center [204, 142] width 6 height 6
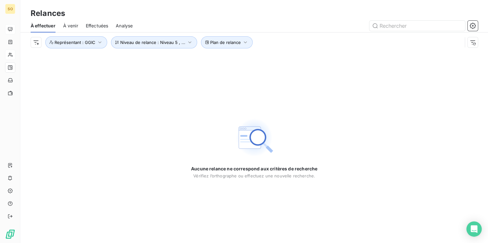
click at [164, 157] on div "Aucune relance ne correspond aux critères de recherche [PERSON_NAME] l’orthogra…" at bounding box center [254, 147] width 468 height 191
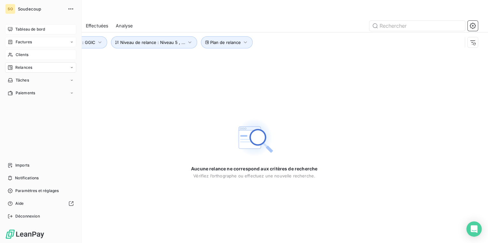
click at [29, 39] on span "Factures" at bounding box center [24, 42] width 16 height 6
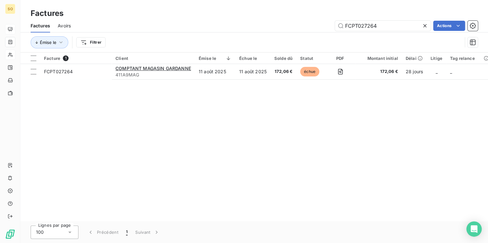
click at [422, 24] on icon at bounding box center [425, 26] width 6 height 6
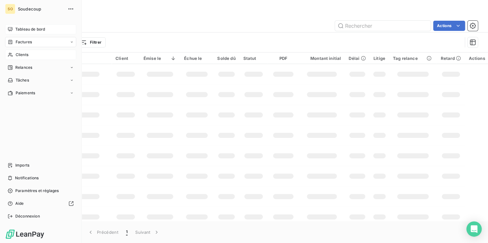
click at [21, 56] on span "Clients" at bounding box center [22, 55] width 13 height 6
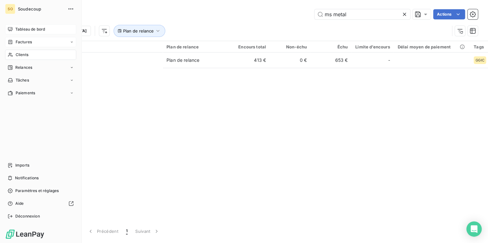
click at [23, 55] on span "Clients" at bounding box center [22, 55] width 13 height 6
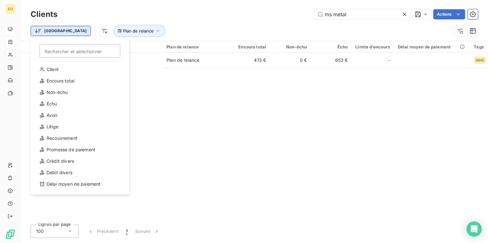
click at [48, 34] on html "SO Clients ms metal Actions Trier Rechercher et sélectionner Client Encours tot…" at bounding box center [244, 121] width 488 height 243
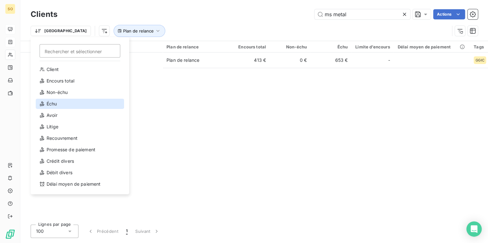
click at [50, 106] on div "Échu" at bounding box center [80, 104] width 88 height 10
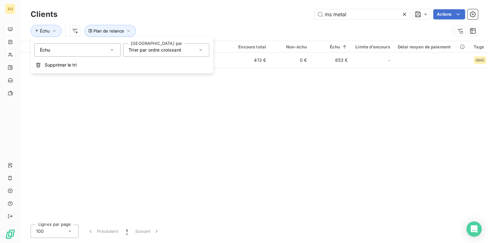
click at [185, 49] on div "Trier par ordre croissant" at bounding box center [163, 50] width 69 height 9
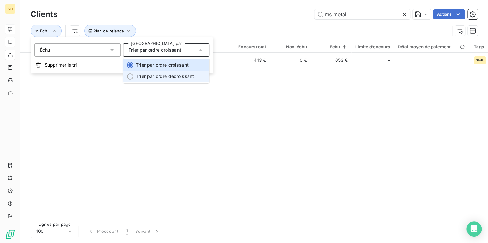
click at [178, 76] on span "Trier par ordre décroissant" at bounding box center [165, 76] width 58 height 5
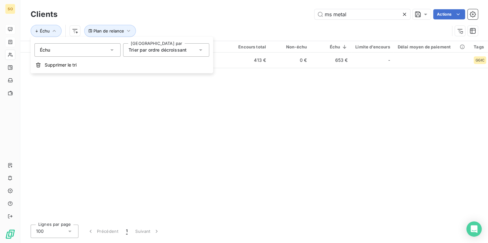
click at [156, 111] on div "Client 1 Plan de relance Encours total Non-échu Échu Limite d’encours Délai moy…" at bounding box center [254, 130] width 468 height 179
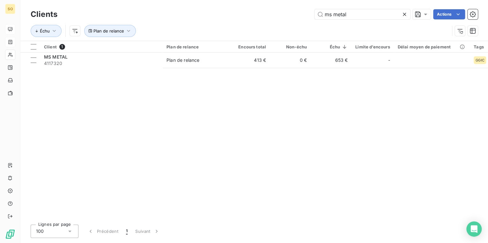
click at [403, 14] on icon at bounding box center [404, 14] width 6 height 6
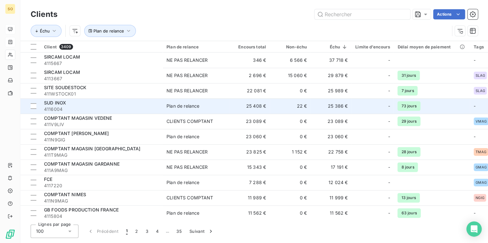
click at [59, 107] on span "4116004" at bounding box center [101, 109] width 115 height 6
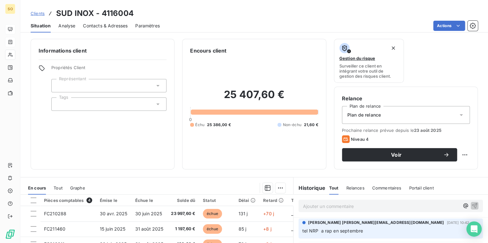
click at [40, 14] on span "Clients" at bounding box center [38, 13] width 14 height 5
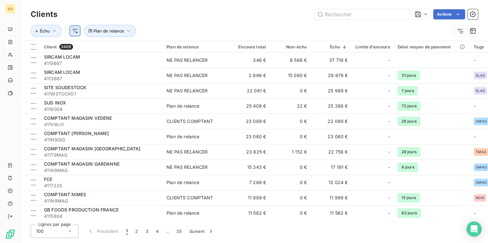
click at [73, 29] on html "SO Clients Actions Échu Plan de relance Client 3409 Plan de relance Encours tot…" at bounding box center [244, 121] width 488 height 243
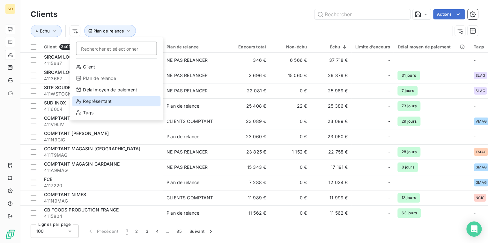
click at [89, 101] on div "Représentant" at bounding box center [116, 101] width 88 height 10
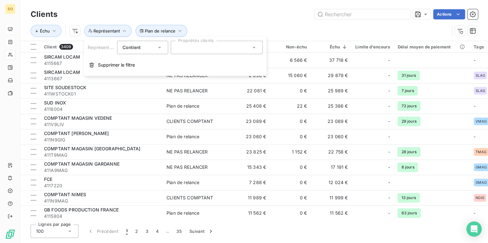
click at [186, 48] on div at bounding box center [217, 47] width 92 height 13
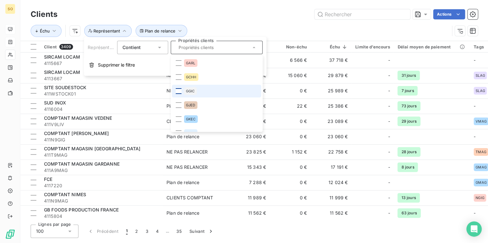
click at [179, 92] on div at bounding box center [179, 91] width 6 height 6
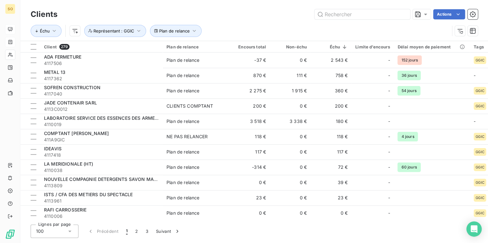
click at [220, 6] on div "Clients Actions Échu Plan de relance Représentant : GGIC" at bounding box center [254, 20] width 468 height 41
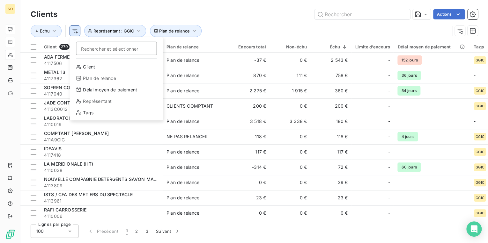
click at [72, 31] on html "SO Clients Actions Échu Rechercher et sélectionner Client Plan de relance Délai…" at bounding box center [244, 121] width 488 height 243
click at [76, 30] on html "SO Clients Actions Échu Rechercher et sélectionner Client Plan de relance Délai…" at bounding box center [244, 121] width 488 height 243
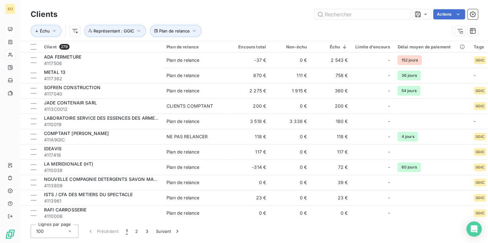
click at [76, 30] on html "SO Clients Actions Échu Plan de relance Représentant : GGIC Client 279 Plan de …" at bounding box center [244, 121] width 488 height 243
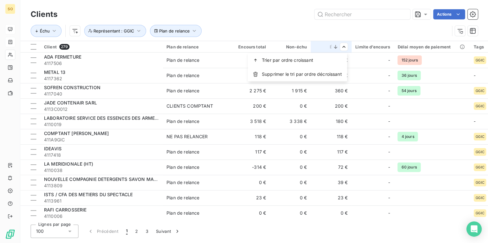
click at [343, 44] on html "SO Clients Actions Échu Plan de relance Représentant : GGIC Client 279 Plan de …" at bounding box center [244, 121] width 488 height 243
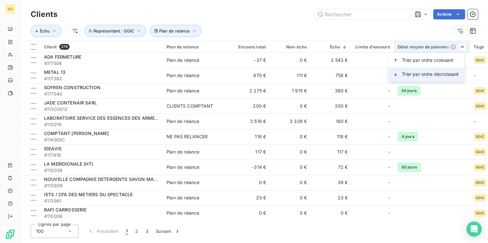
click at [419, 73] on span "Trier par ordre décroissant" at bounding box center [430, 74] width 57 height 6
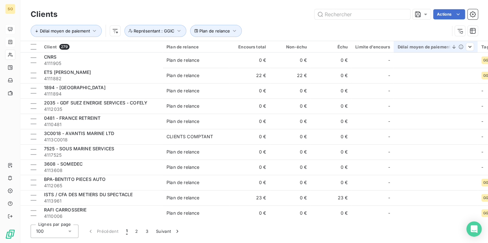
click at [452, 46] on icon at bounding box center [454, 47] width 6 height 6
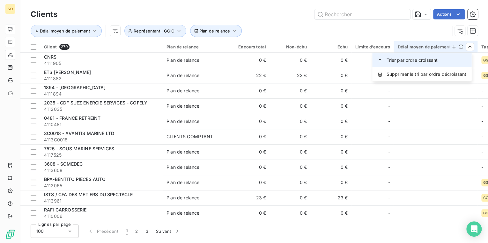
click at [418, 61] on span "Trier par ordre croissant" at bounding box center [411, 60] width 51 height 6
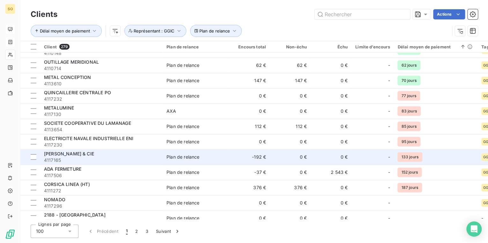
scroll to position [893, 0]
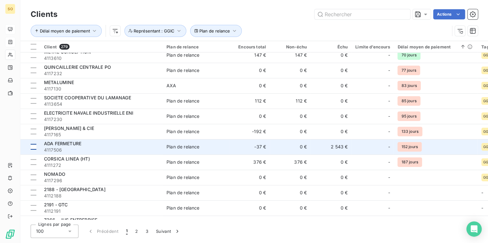
click at [34, 146] on div at bounding box center [34, 147] width 6 height 6
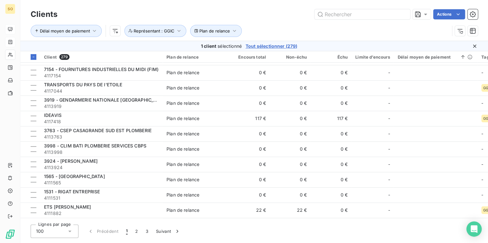
scroll to position [1149, 0]
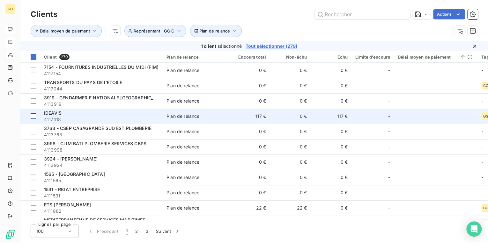
click at [35, 116] on div at bounding box center [34, 117] width 6 height 6
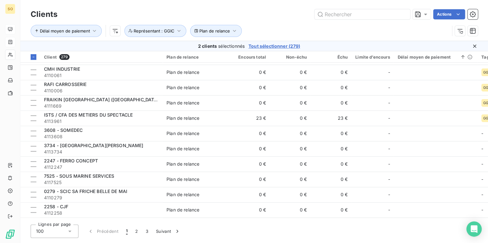
scroll to position [1353, 0]
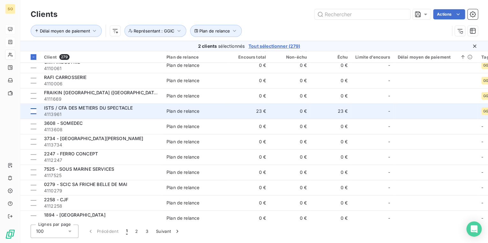
click at [34, 112] on div at bounding box center [34, 111] width 6 height 6
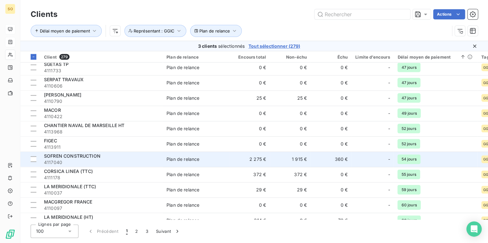
scroll to position [662, 0]
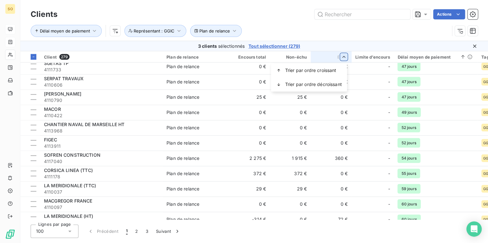
click at [342, 54] on html "SO Clients Actions Délai moyen de paiement Plan de relance Représentant : GGIC …" at bounding box center [244, 121] width 488 height 243
click at [328, 83] on span "Trier par ordre décroissant" at bounding box center [313, 84] width 57 height 6
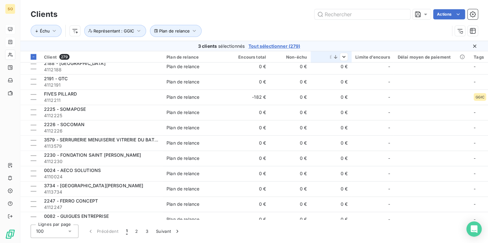
click at [335, 60] on icon at bounding box center [335, 57] width 6 height 6
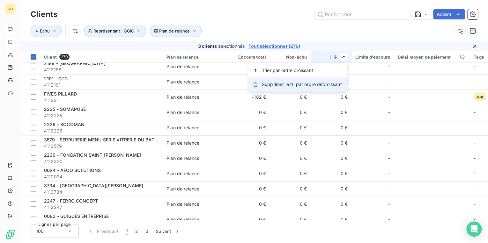
click at [325, 83] on span "Supprimer le tri par ordre décroissant" at bounding box center [302, 84] width 80 height 6
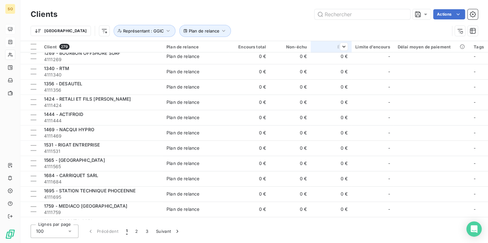
click at [349, 47] on th "Échu" at bounding box center [331, 46] width 41 height 11
click at [333, 58] on span "Trier par ordre croissant" at bounding box center [310, 60] width 51 height 6
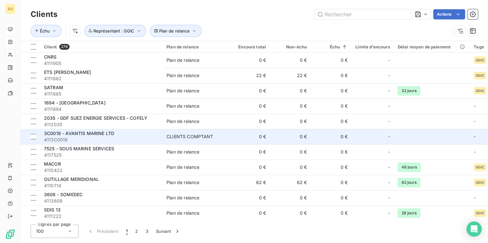
scroll to position [0, 0]
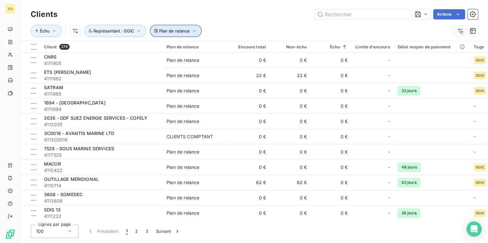
click at [193, 31] on icon "button" at bounding box center [194, 31] width 3 height 2
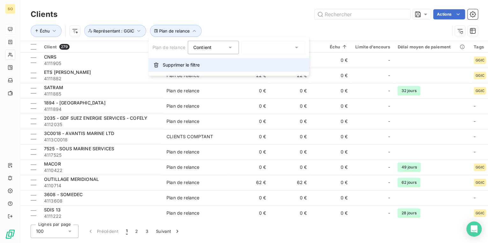
click at [186, 66] on span "Supprimer le filtre" at bounding box center [181, 65] width 37 height 6
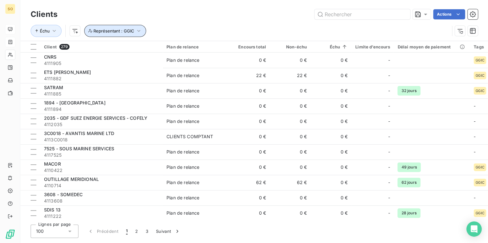
click at [115, 28] on span "Représentant : GGIC" at bounding box center [113, 30] width 41 height 5
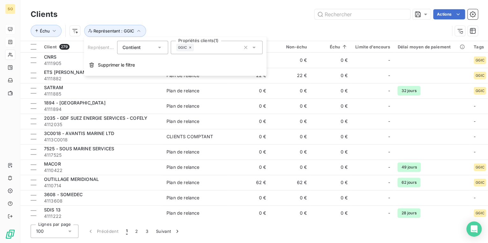
click at [243, 20] on div "Clients Actions" at bounding box center [254, 14] width 447 height 13
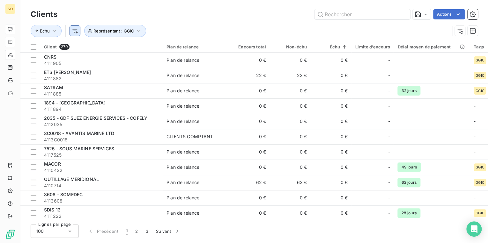
click at [77, 32] on html "SO Clients Actions Échu Représentant : GGIC Client 279 Plan de relance Encours …" at bounding box center [244, 121] width 488 height 243
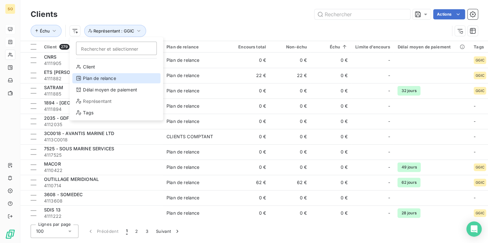
click at [90, 79] on div "Plan de relance" at bounding box center [116, 78] width 88 height 10
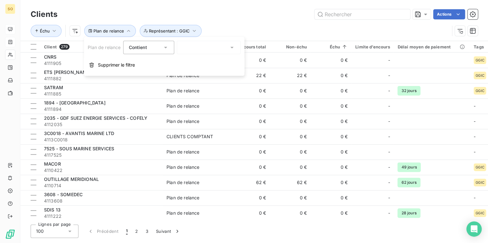
click at [200, 50] on div at bounding box center [209, 47] width 64 height 13
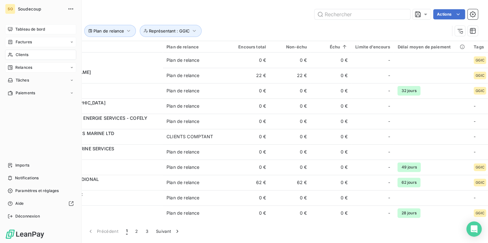
click at [23, 66] on span "Relances" at bounding box center [23, 68] width 17 height 6
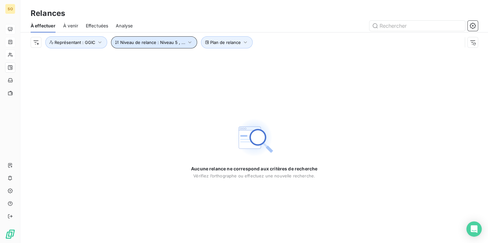
click at [159, 43] on span "Niveau de relance : Niveau 5 , ..." at bounding box center [152, 42] width 65 height 5
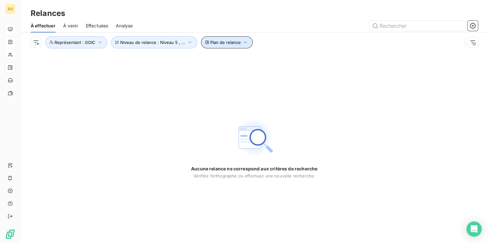
click at [222, 43] on span "Plan de relance" at bounding box center [225, 42] width 31 height 5
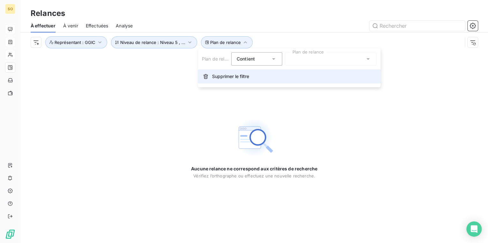
click at [237, 74] on span "Supprimer le filtre" at bounding box center [230, 76] width 37 height 6
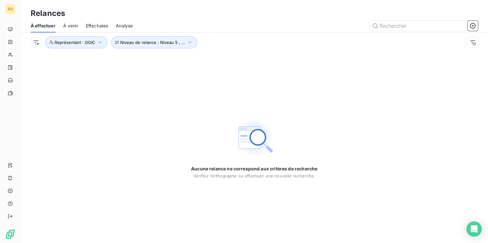
click at [94, 107] on div "Aucune relance ne correspond aux critères de recherche [PERSON_NAME] l’orthogra…" at bounding box center [254, 147] width 468 height 191
click at [86, 42] on span "Représentant : GGIC" at bounding box center [75, 42] width 41 height 5
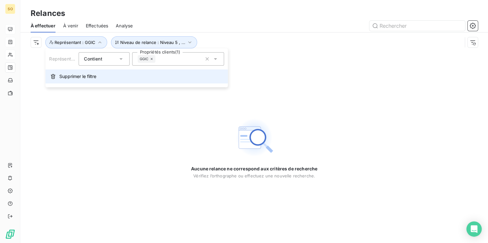
click at [63, 77] on span "Supprimer le filtre" at bounding box center [77, 76] width 37 height 6
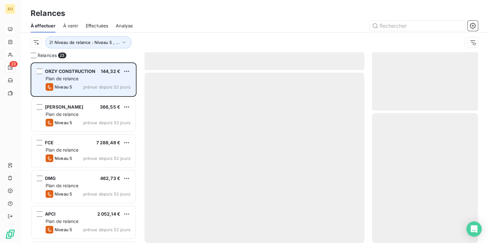
scroll to position [177, 102]
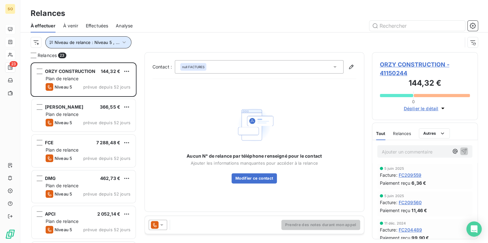
click at [98, 43] on span "Niveau de relance : Niveau 5 , ..." at bounding box center [87, 42] width 65 height 5
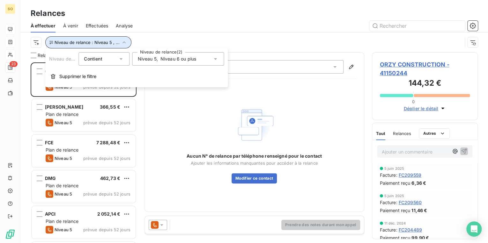
click at [123, 41] on icon "button" at bounding box center [124, 42] width 6 height 6
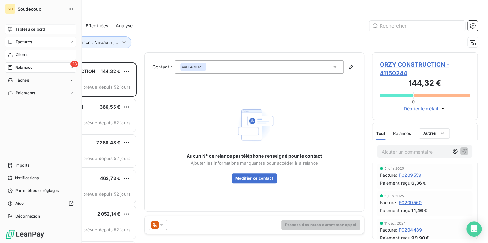
click at [20, 55] on span "Clients" at bounding box center [22, 55] width 13 height 6
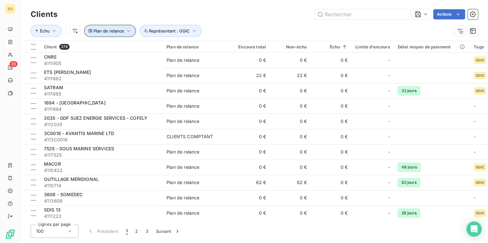
click at [107, 30] on span "Plan de relance" at bounding box center [108, 30] width 31 height 5
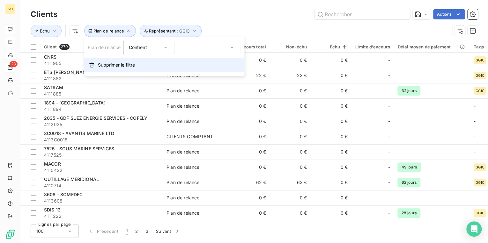
click at [112, 65] on span "Supprimer le filtre" at bounding box center [116, 65] width 37 height 6
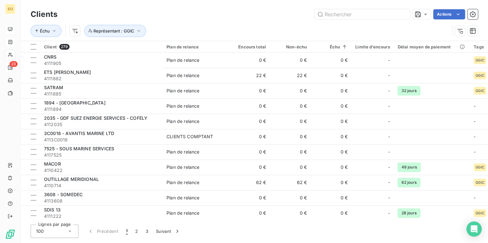
click at [168, 18] on div "Actions" at bounding box center [271, 14] width 413 height 10
click at [332, 46] on div at bounding box center [337, 47] width 20 height 8
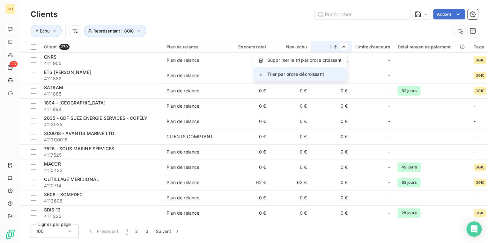
click at [321, 71] on span "Trier par ordre décroissant" at bounding box center [295, 74] width 57 height 6
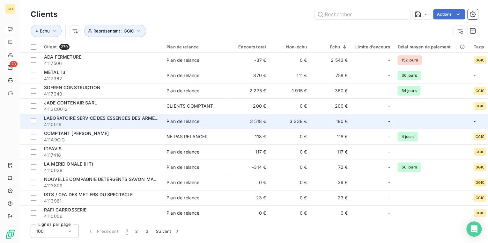
click at [143, 116] on span "LABORATOIRE SERVICE DES ESSENCES DES ARMEES - LSEA" at bounding box center [110, 118] width 132 height 5
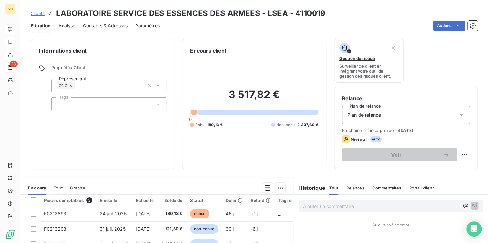
click at [39, 12] on span "Clients" at bounding box center [38, 13] width 14 height 5
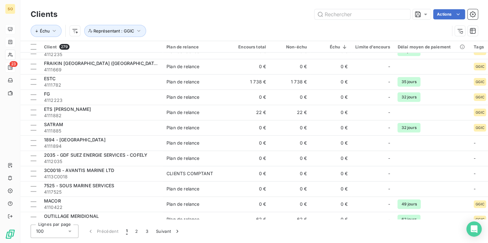
scroll to position [1367, 0]
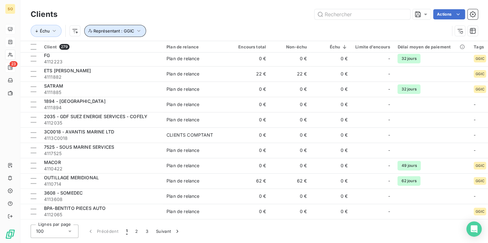
click at [115, 36] on button "Représentant : GGIC" at bounding box center [115, 31] width 62 height 12
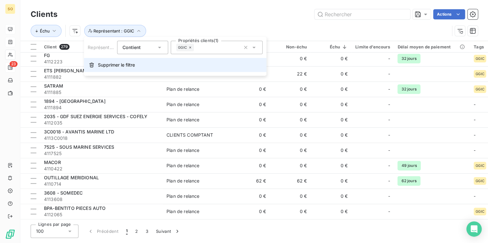
click at [116, 64] on span "Supprimer le filtre" at bounding box center [116, 65] width 37 height 6
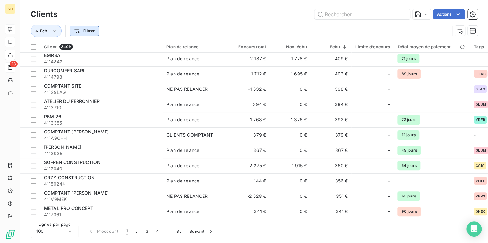
click at [78, 31] on html "SO 23 Clients Actions Échu Filtrer Client 3409 Plan de relance Encours total No…" at bounding box center [244, 121] width 488 height 243
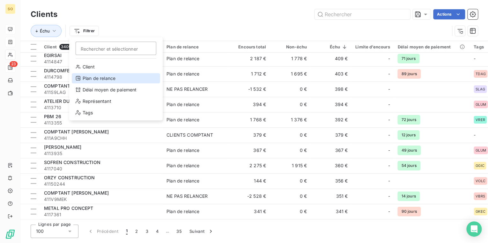
click at [97, 78] on div "Plan de relance" at bounding box center [116, 78] width 88 height 10
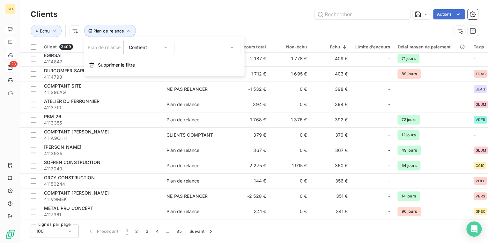
click at [204, 47] on div at bounding box center [209, 47] width 64 height 13
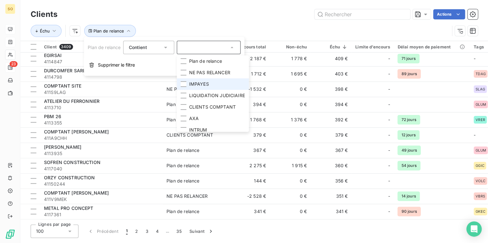
click at [187, 84] on li "IMPAYES" at bounding box center [213, 83] width 72 height 11
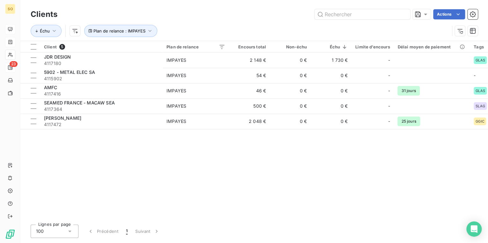
click at [101, 143] on div "Client 5 Plan de relance Encours total Non-échu Échu Limite d’encours Délai moy…" at bounding box center [254, 130] width 468 height 179
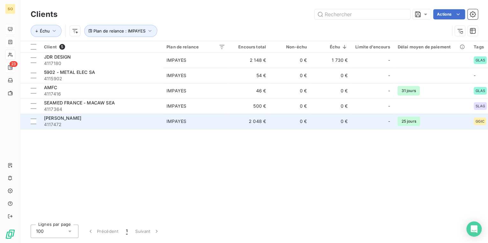
click at [86, 123] on span "4117472" at bounding box center [101, 125] width 115 height 6
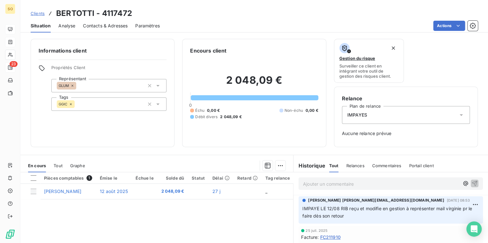
click at [39, 13] on span "Clients" at bounding box center [38, 13] width 14 height 5
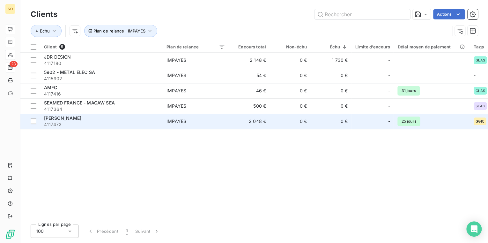
click at [156, 124] on span "4117472" at bounding box center [101, 125] width 115 height 6
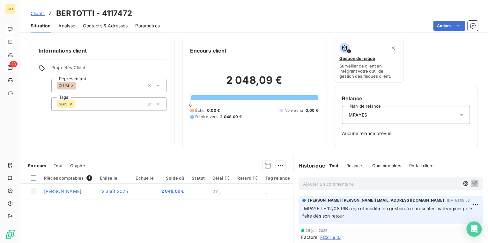
click at [38, 13] on span "Clients" at bounding box center [38, 13] width 14 height 5
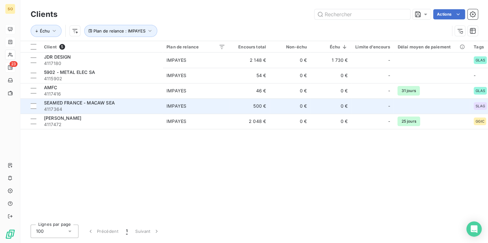
click at [69, 104] on span "SEAMED FRANCE - MACAW SEA" at bounding box center [79, 102] width 71 height 5
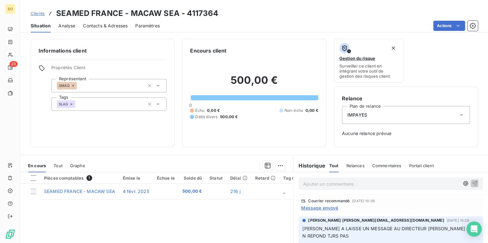
click at [33, 14] on span "Clients" at bounding box center [38, 13] width 14 height 5
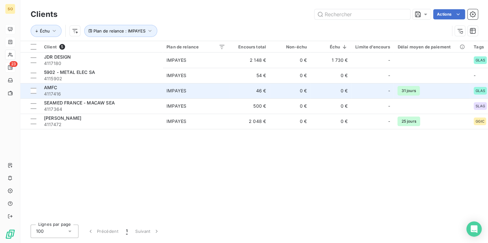
click at [58, 87] on div "AMFC" at bounding box center [101, 88] width 115 height 6
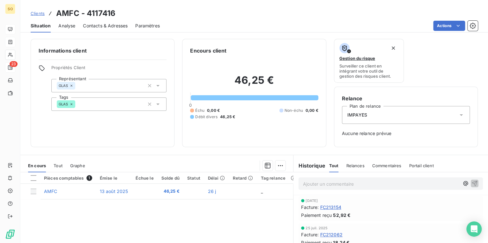
click at [39, 14] on span "Clients" at bounding box center [38, 13] width 14 height 5
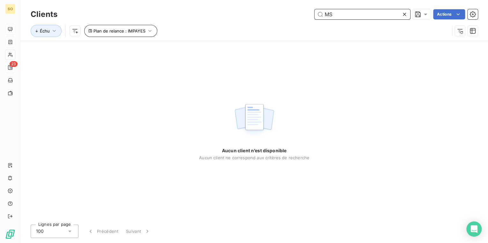
type input "MS"
click at [112, 30] on span "Plan de relance : IMPAYES" at bounding box center [119, 30] width 52 height 5
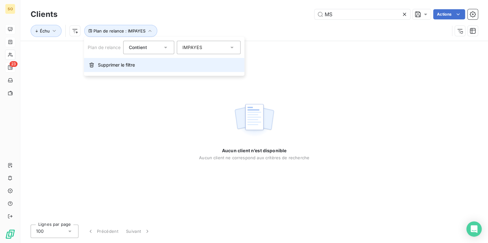
click at [111, 65] on span "Supprimer le filtre" at bounding box center [116, 65] width 37 height 6
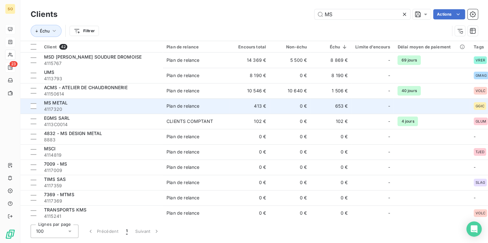
click at [61, 103] on span "MS METAL" at bounding box center [56, 102] width 24 height 5
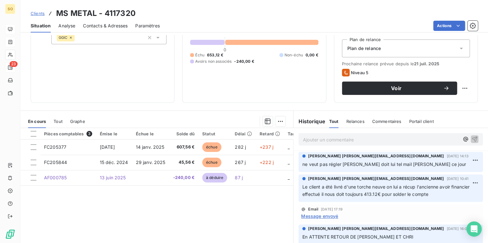
scroll to position [77, 0]
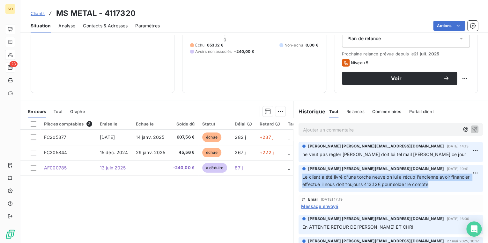
drag, startPoint x: 300, startPoint y: 176, endPoint x: 438, endPoint y: 186, distance: 138.5
click at [438, 186] on p "Le client a été livré d'une torche neuve on lui a récup l'ancienne avoir financ…" at bounding box center [390, 181] width 177 height 15
copy span "Le client a été livré d'une torche neuve on lui a récup l'ancienne avoir financ…"
click at [38, 14] on span "Clients" at bounding box center [38, 13] width 14 height 5
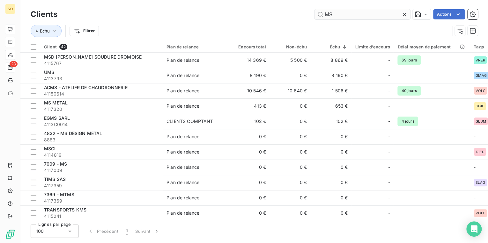
drag, startPoint x: 324, startPoint y: 13, endPoint x: 378, endPoint y: 10, distance: 54.3
click at [355, 13] on input "MS" at bounding box center [363, 14] width 96 height 10
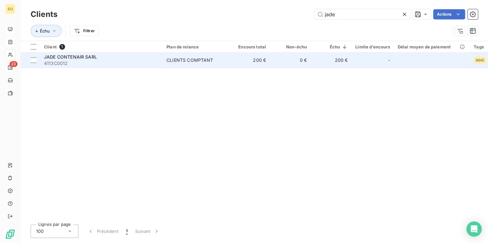
type input "jade"
click at [265, 61] on td "200 €" at bounding box center [249, 60] width 41 height 15
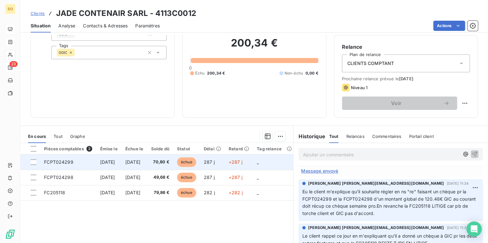
scroll to position [42, 0]
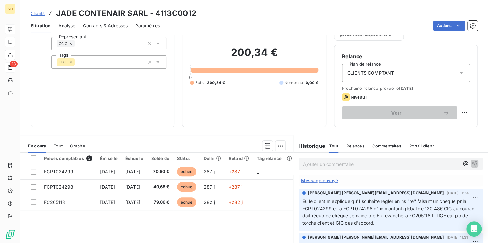
click at [36, 16] on link "Clients" at bounding box center [38, 13] width 14 height 6
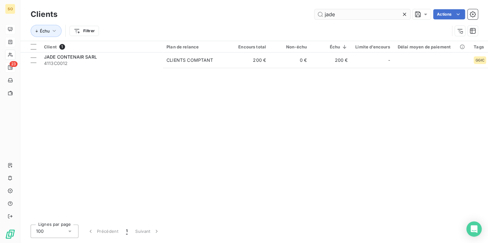
click at [354, 11] on input "jade" at bounding box center [363, 14] width 96 height 10
drag, startPoint x: 347, startPoint y: 12, endPoint x: 318, endPoint y: 11, distance: 28.7
click at [318, 11] on input "jade" at bounding box center [363, 14] width 96 height 10
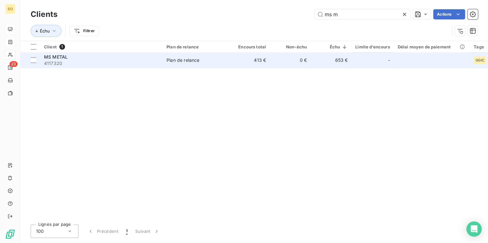
type input "ms m"
click at [264, 62] on td "413 €" at bounding box center [249, 60] width 41 height 15
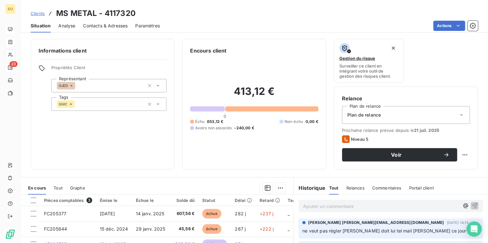
click at [40, 12] on span "Clients" at bounding box center [38, 13] width 14 height 5
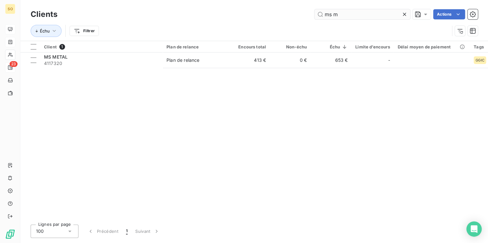
drag, startPoint x: 325, startPoint y: 16, endPoint x: 373, endPoint y: 15, distance: 47.5
click at [371, 15] on input "ms m" at bounding box center [363, 14] width 96 height 10
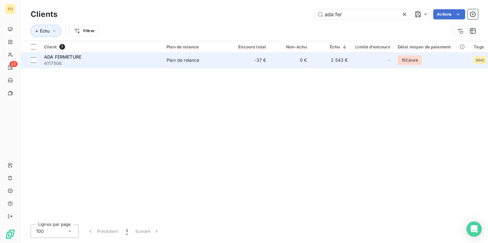
type input "ada fer"
click at [158, 56] on div "ADA FERMETURE" at bounding box center [101, 57] width 115 height 6
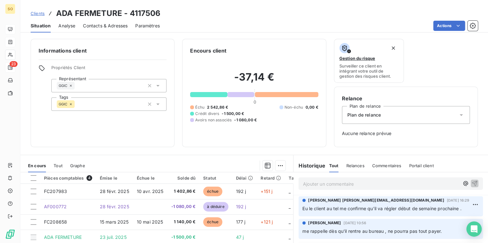
click at [38, 12] on span "Clients" at bounding box center [38, 13] width 14 height 5
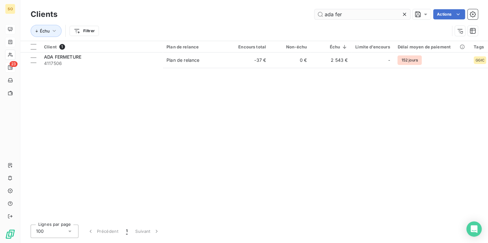
drag, startPoint x: 322, startPoint y: 14, endPoint x: 389, endPoint y: 10, distance: 67.8
click at [379, 15] on input "ada fer" at bounding box center [363, 14] width 96 height 10
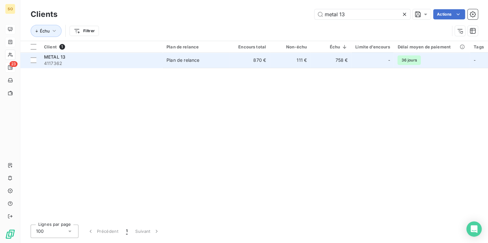
type input "metal 13"
click at [227, 62] on td "Plan de relance" at bounding box center [196, 60] width 66 height 15
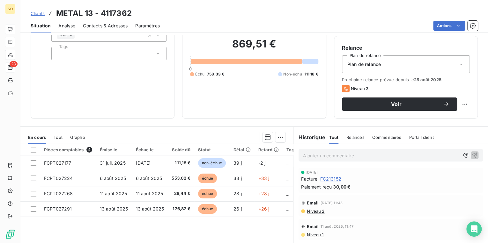
scroll to position [51, 0]
click at [42, 14] on span "Clients" at bounding box center [38, 13] width 14 height 5
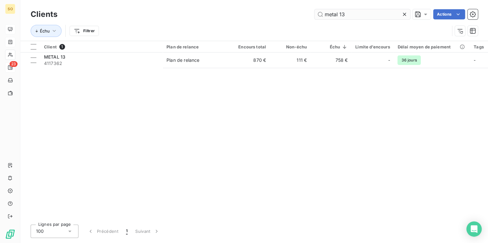
drag, startPoint x: 323, startPoint y: 15, endPoint x: 399, endPoint y: 14, distance: 75.9
click at [396, 14] on input "metal 13" at bounding box center [363, 14] width 96 height 10
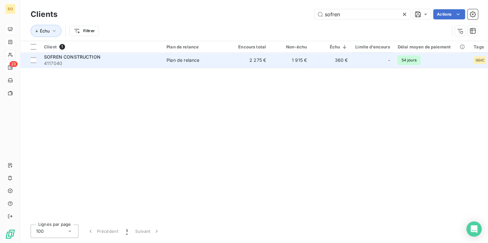
type input "sofren"
click at [236, 60] on td "2 275 €" at bounding box center [249, 60] width 41 height 15
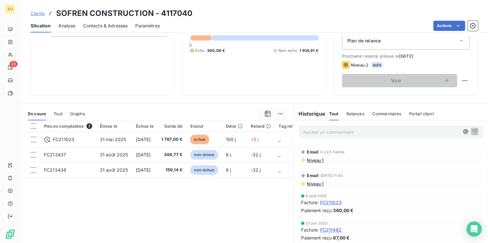
scroll to position [77, 0]
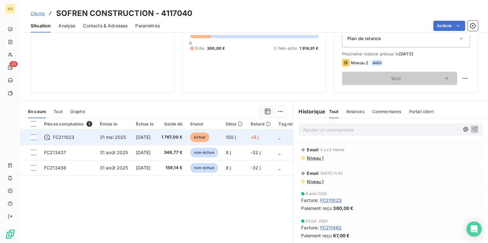
click at [209, 136] on span "échue" at bounding box center [199, 138] width 19 height 10
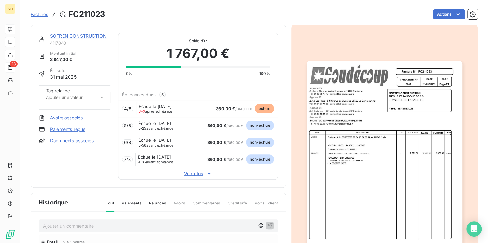
click at [56, 37] on link "SOFREN CONSTRUCTION" at bounding box center [78, 35] width 56 height 5
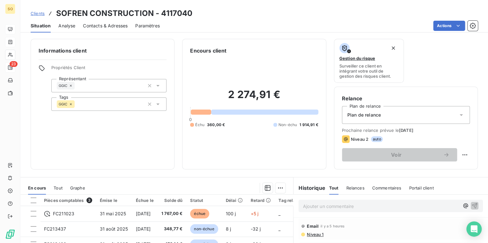
click at [39, 13] on span "Clients" at bounding box center [38, 13] width 14 height 5
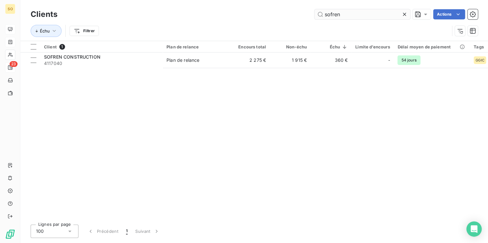
drag, startPoint x: 323, startPoint y: 16, endPoint x: 388, endPoint y: 14, distance: 65.8
click at [383, 14] on input "sofren" at bounding box center [363, 14] width 96 height 10
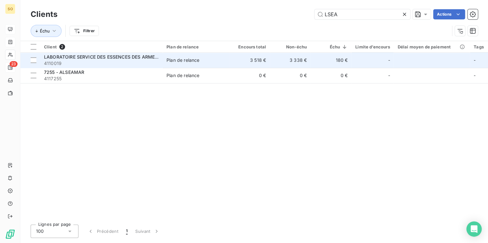
type input "LSEA"
click at [147, 56] on span "LABORATOIRE SERVICE DES ESSENCES DES ARMEES - LSEA" at bounding box center [110, 56] width 132 height 5
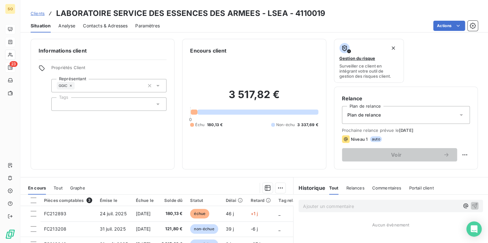
click at [40, 16] on link "Clients" at bounding box center [38, 13] width 14 height 6
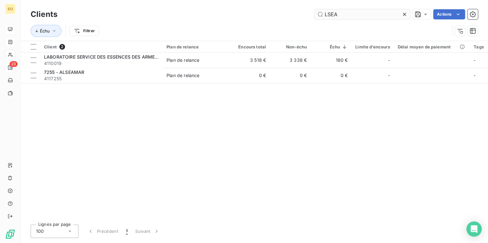
drag, startPoint x: 325, startPoint y: 15, endPoint x: 374, endPoint y: 13, distance: 48.9
click at [373, 13] on input "LSEA" at bounding box center [363, 14] width 96 height 10
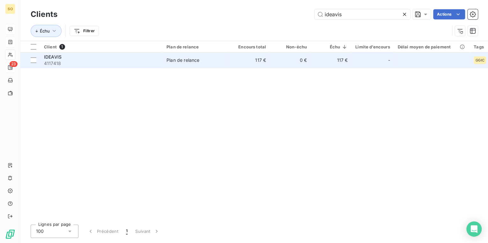
type input "ideavis"
click at [268, 62] on td "117 €" at bounding box center [249, 60] width 41 height 15
